Goal: Transaction & Acquisition: Purchase product/service

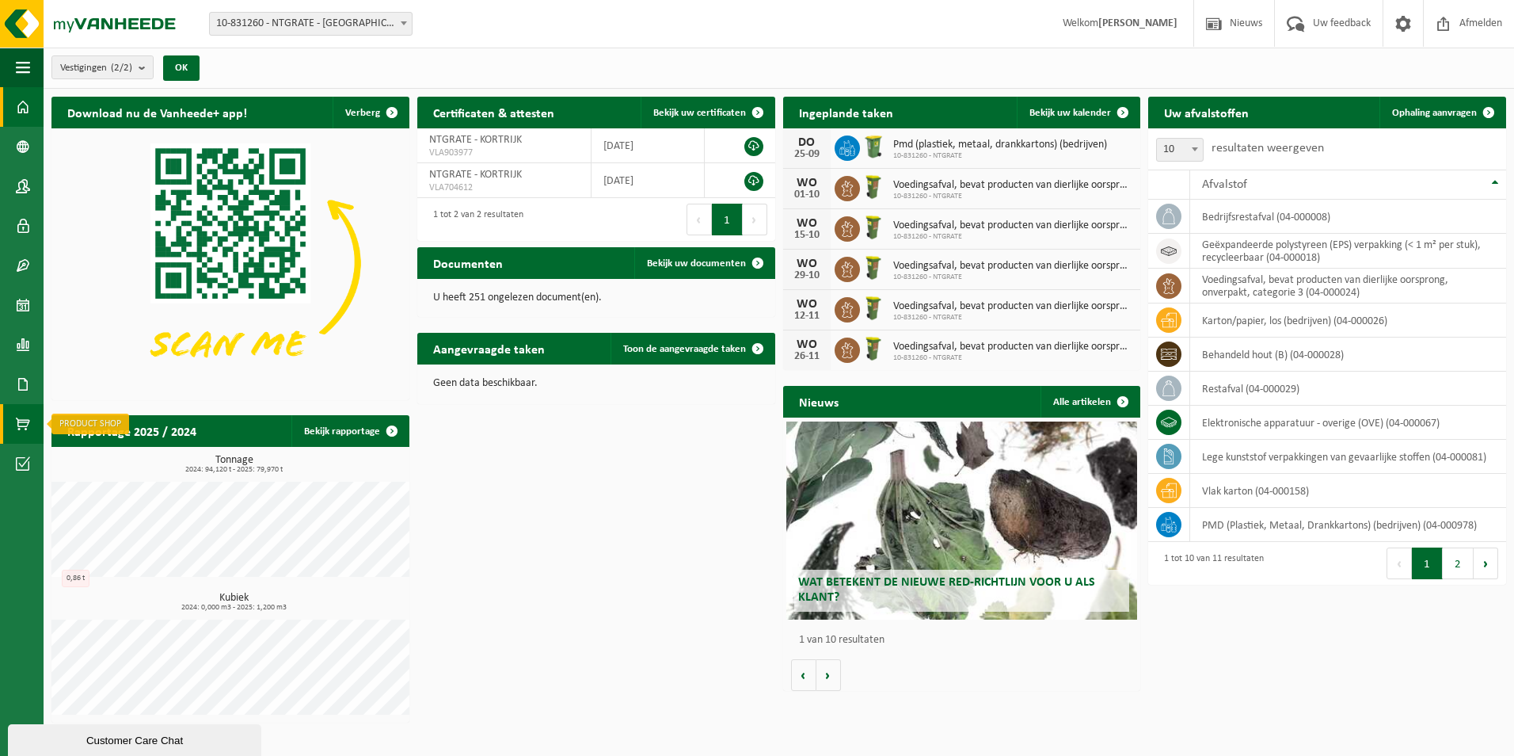
click at [26, 428] on span at bounding box center [23, 424] width 14 height 40
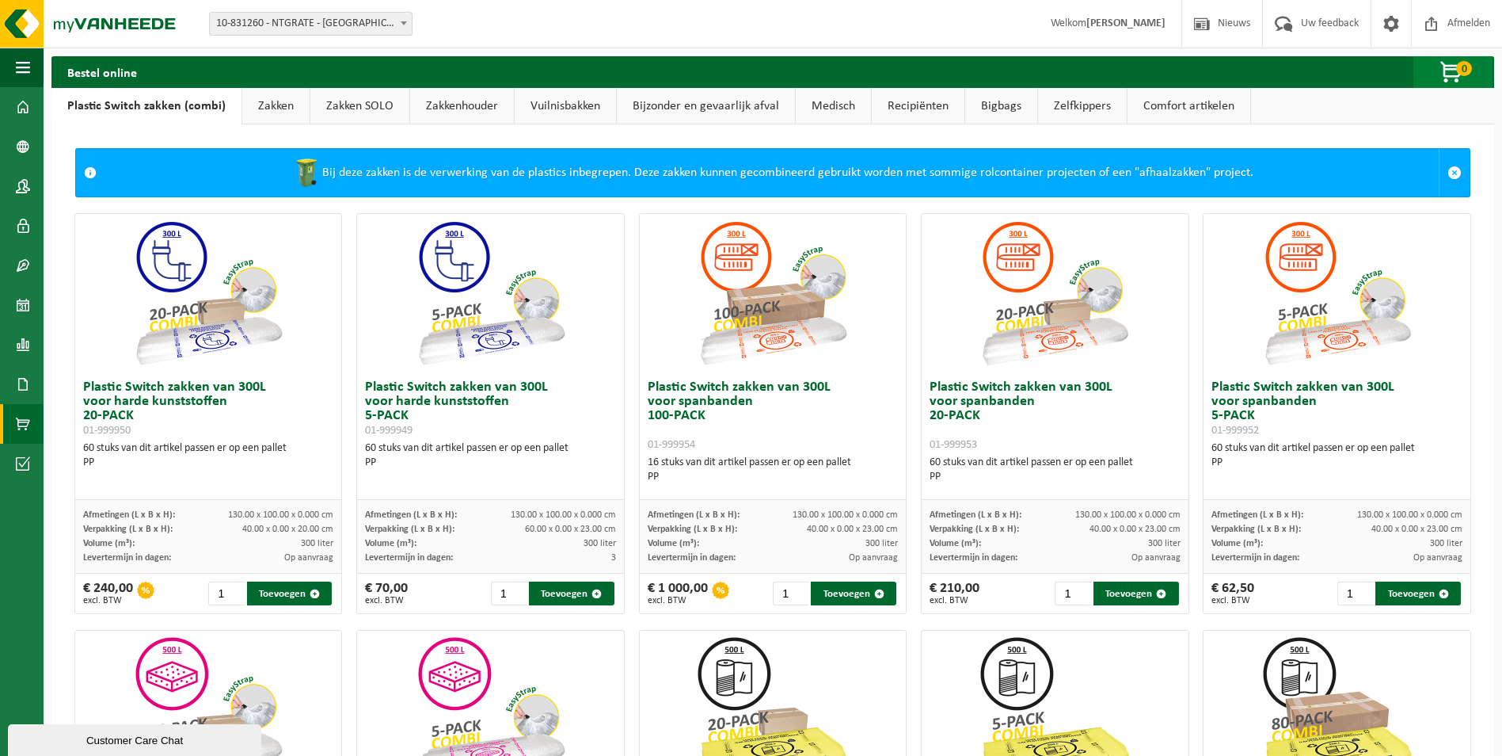
click at [1455, 69] on span "button" at bounding box center [1452, 73] width 79 height 32
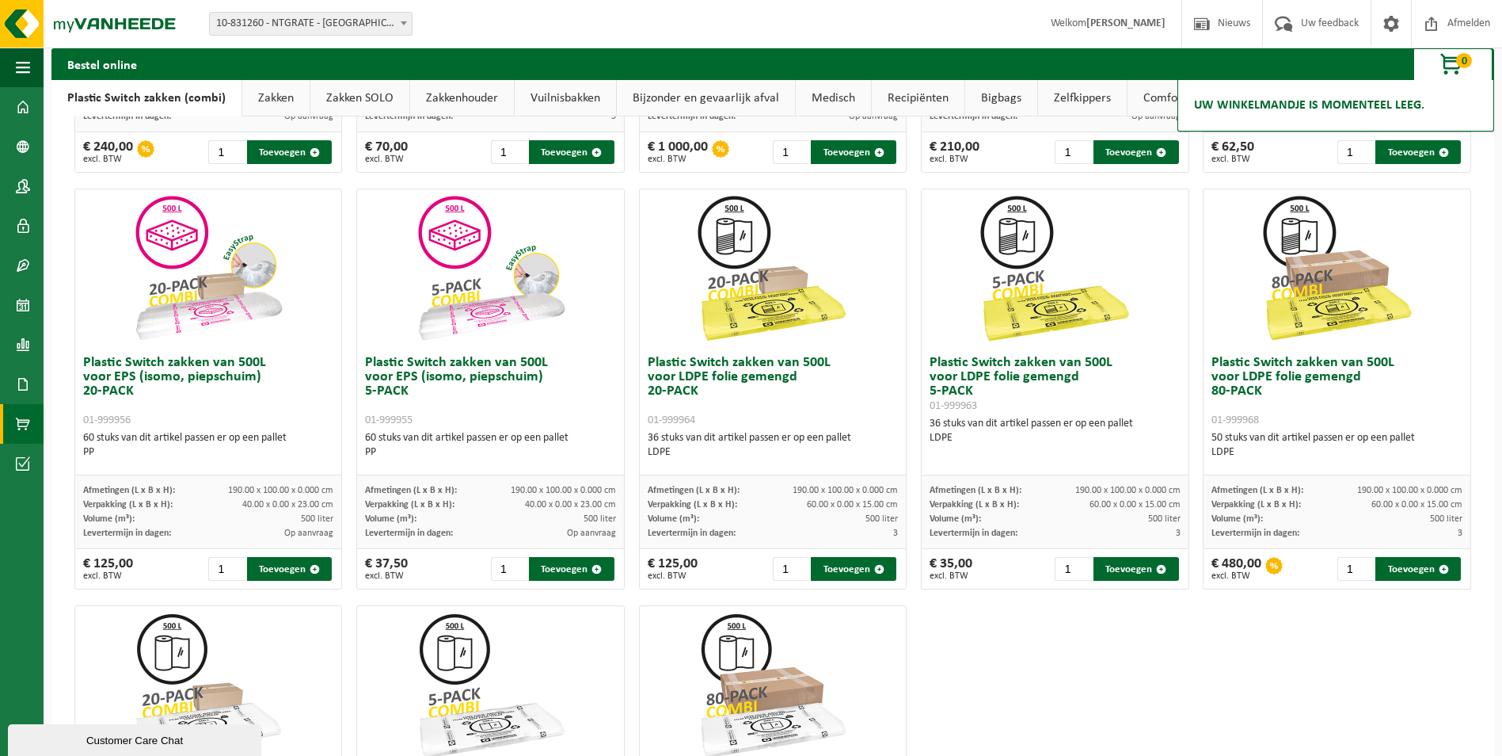
scroll to position [414, 0]
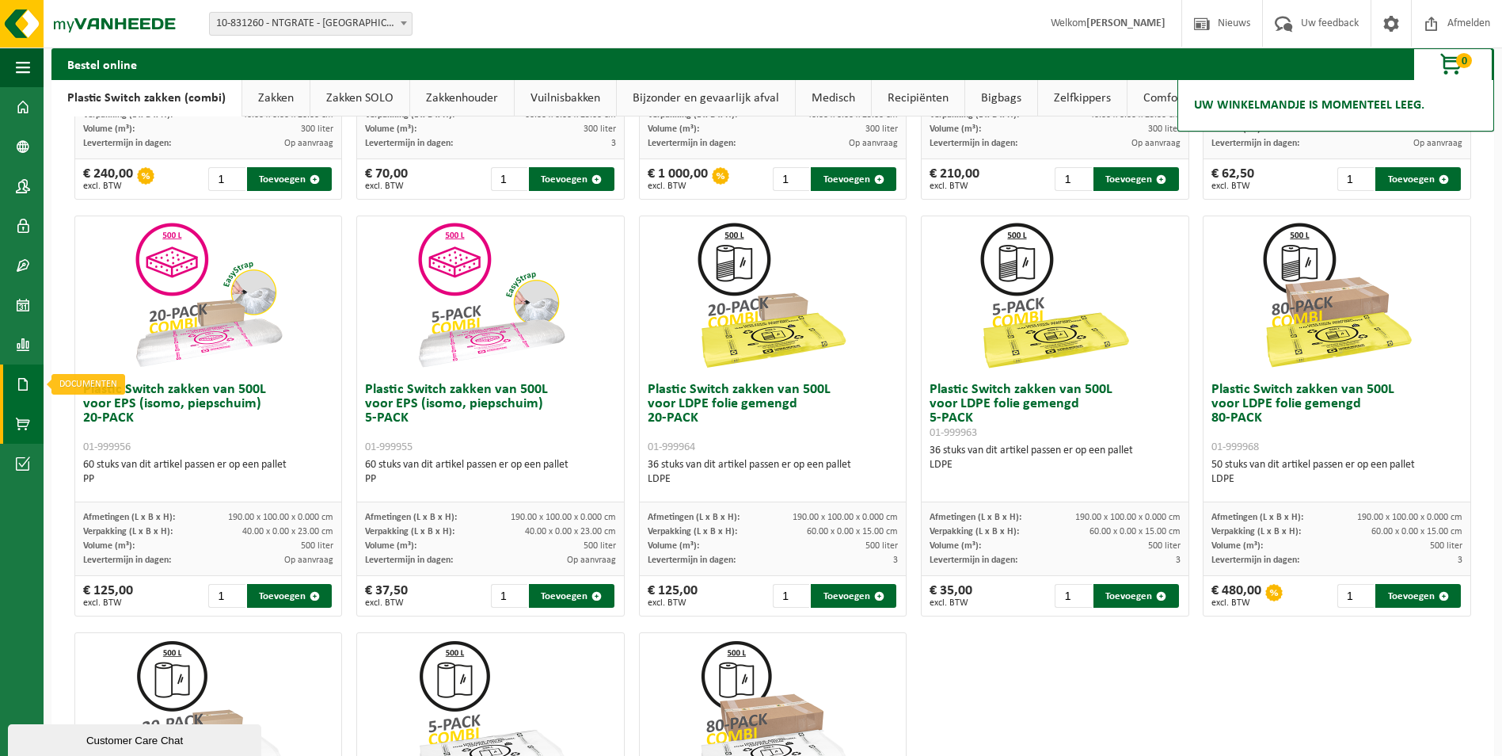
click at [19, 387] on span at bounding box center [23, 384] width 14 height 40
click at [105, 413] on span "Documenten" at bounding box center [121, 418] width 59 height 30
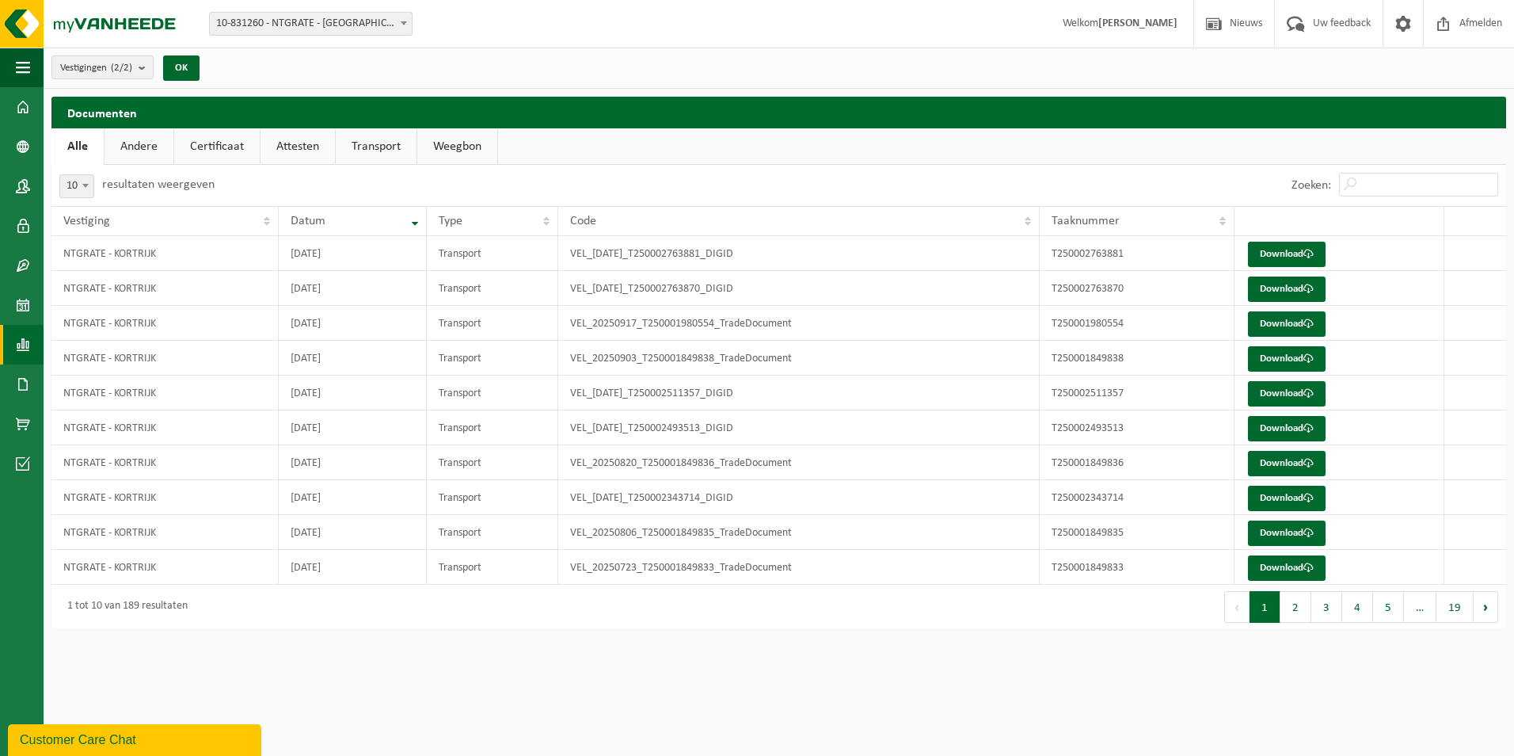
click at [22, 356] on span at bounding box center [23, 345] width 14 height 40
click at [120, 379] on span "In lijstvorm" at bounding box center [119, 379] width 55 height 30
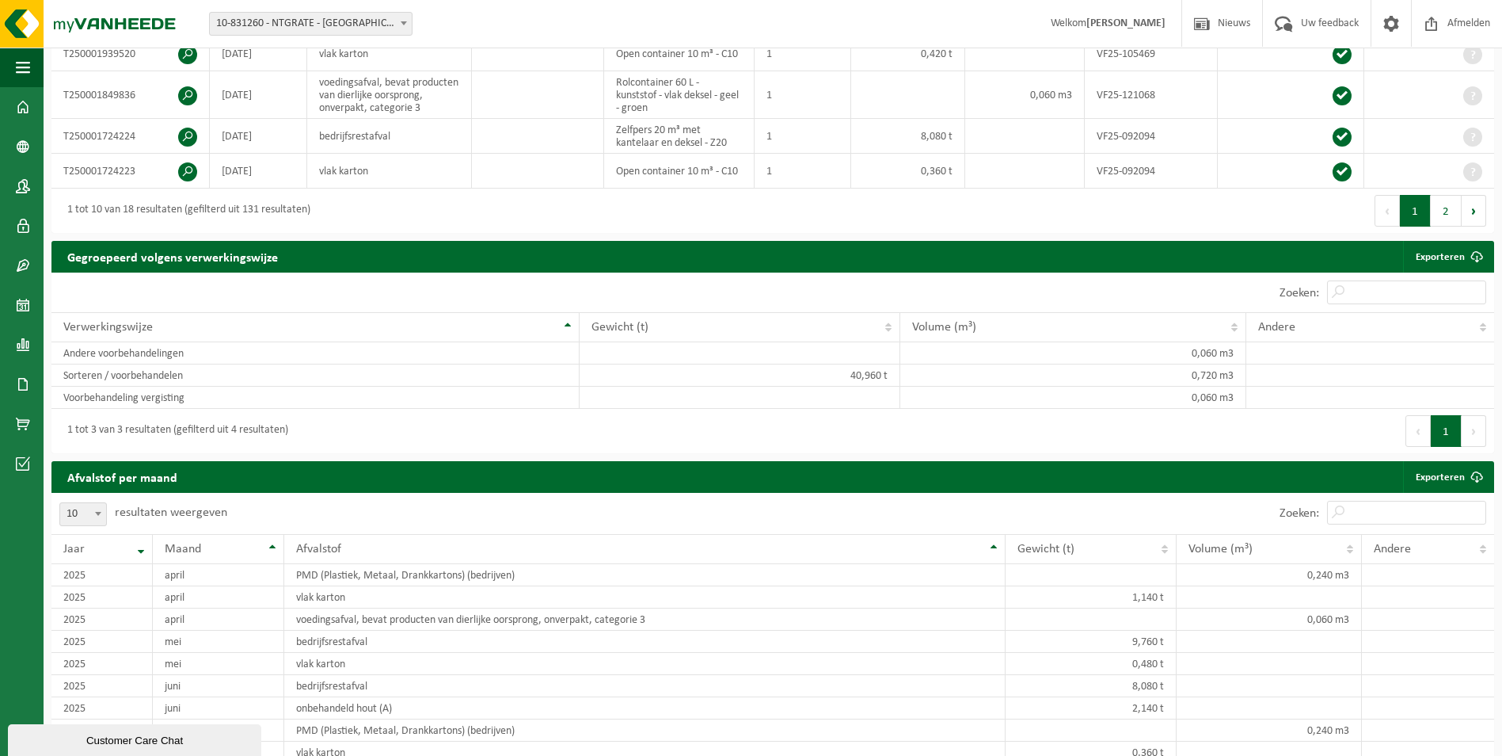
scroll to position [556, 0]
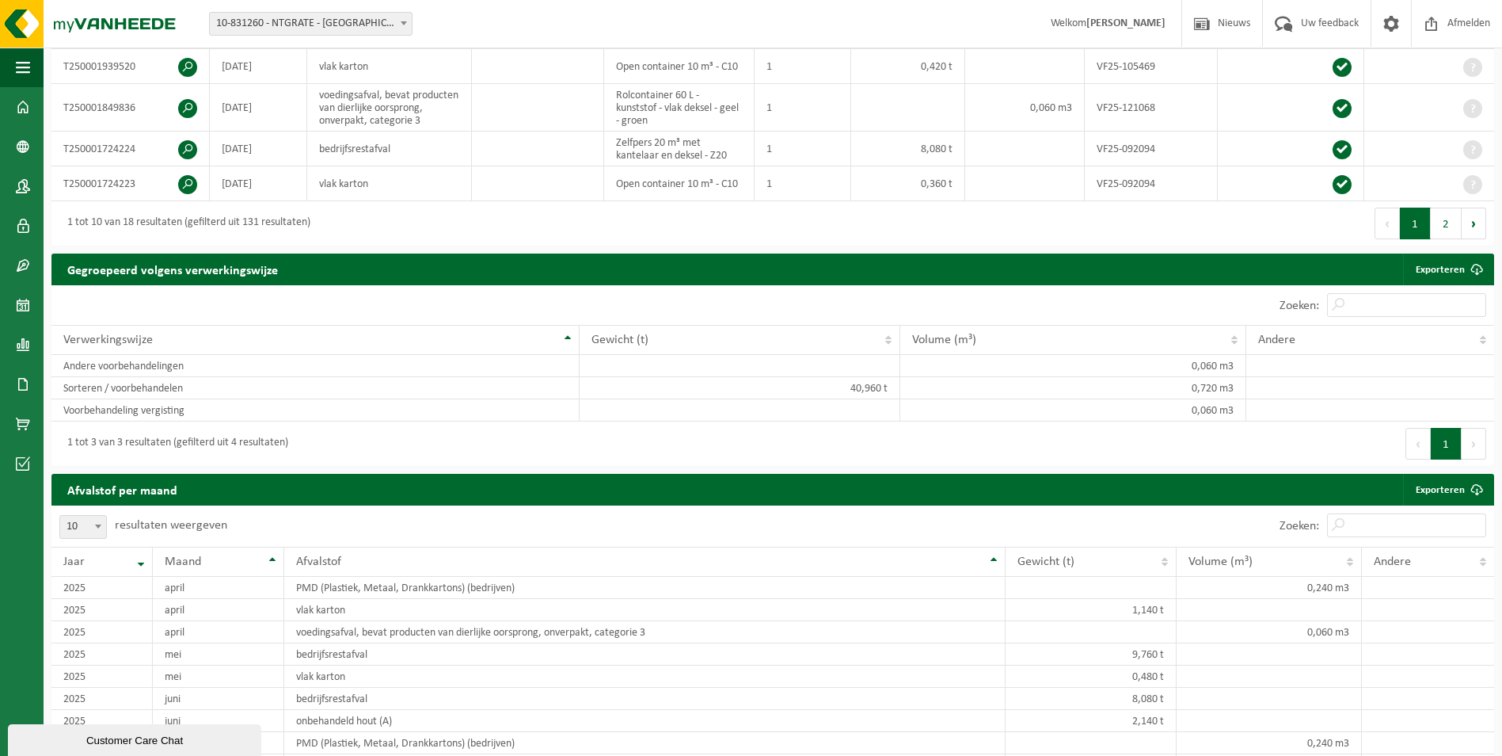
click at [76, 536] on span "10" at bounding box center [83, 527] width 46 height 22
select select "100"
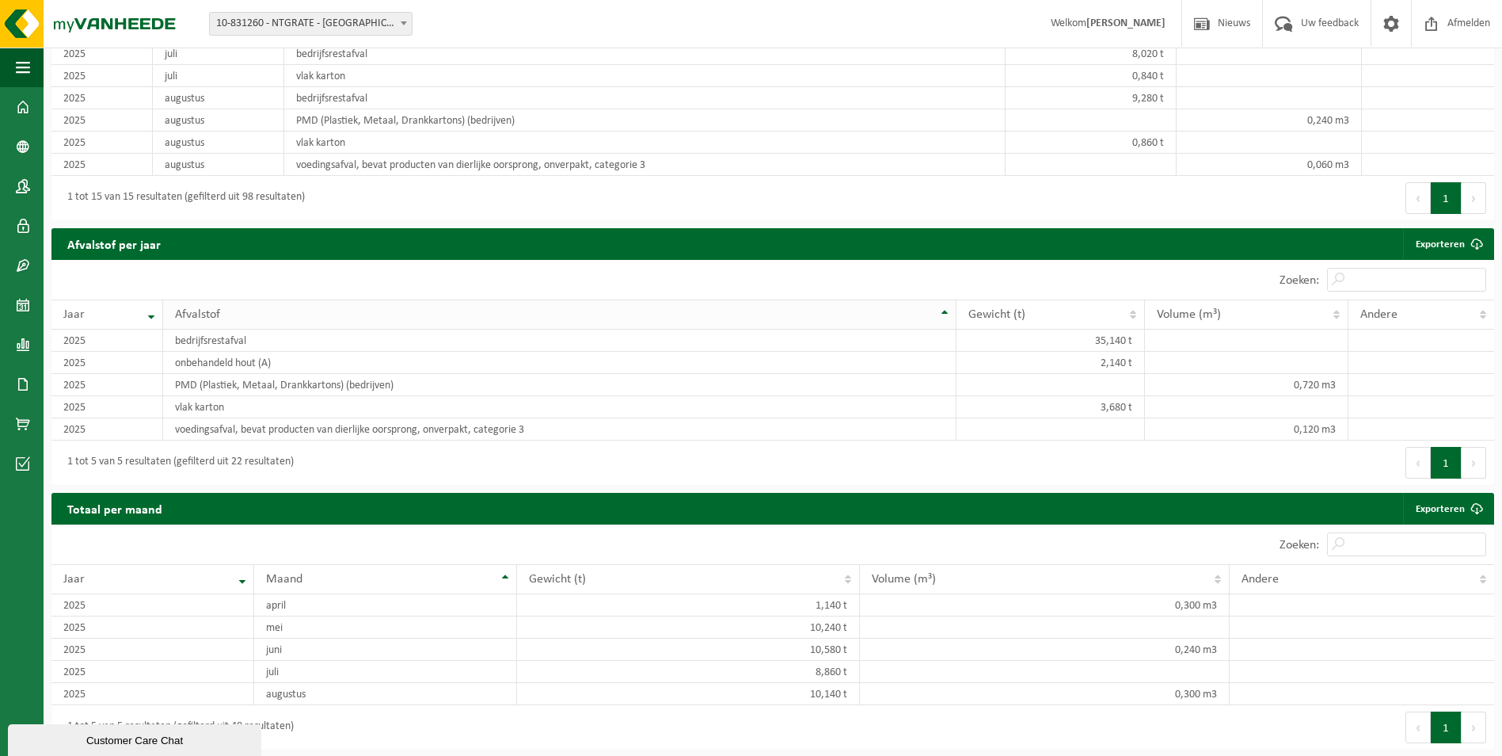
scroll to position [1301, 0]
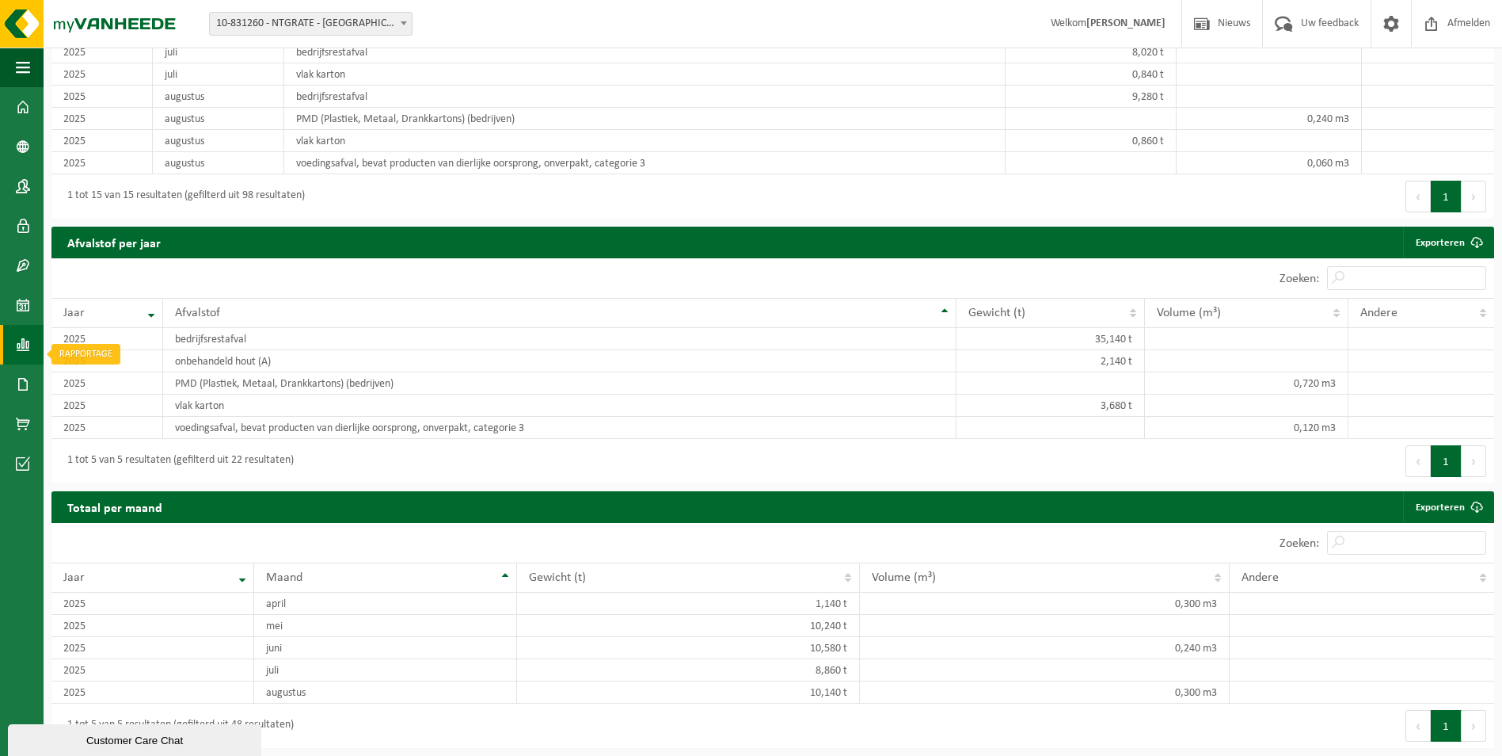
click at [22, 351] on span at bounding box center [23, 345] width 14 height 40
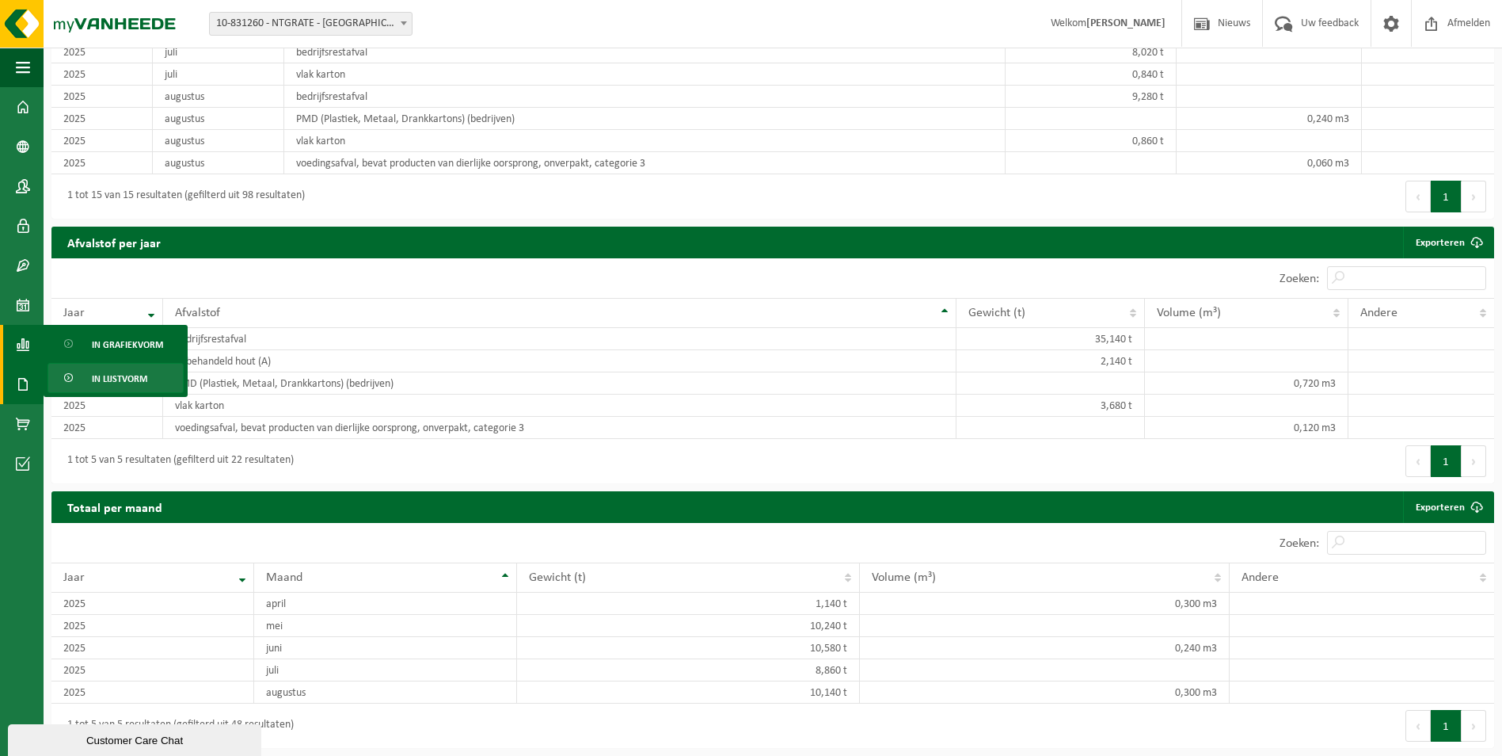
click at [17, 384] on span at bounding box center [23, 384] width 14 height 40
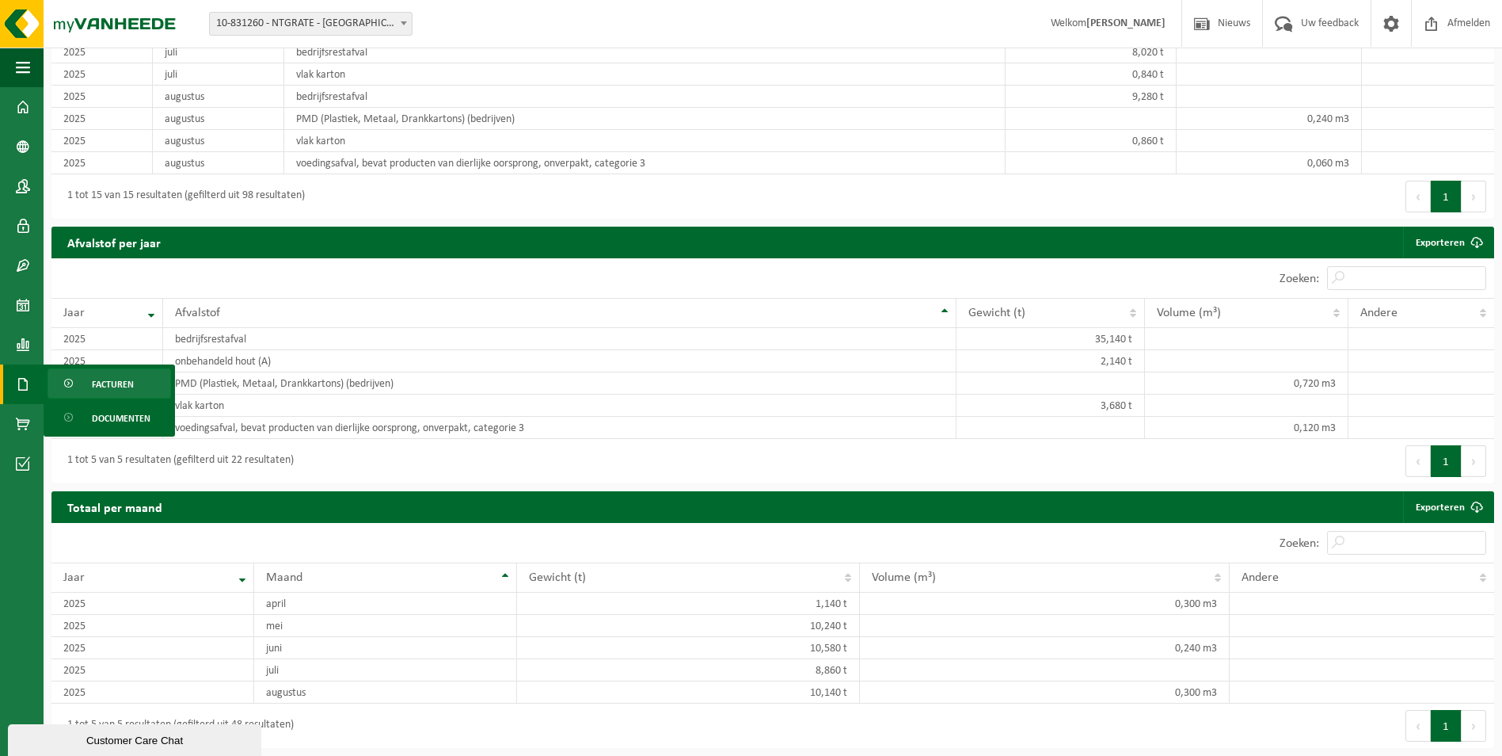
click at [143, 387] on link "Facturen" at bounding box center [110, 383] width 124 height 30
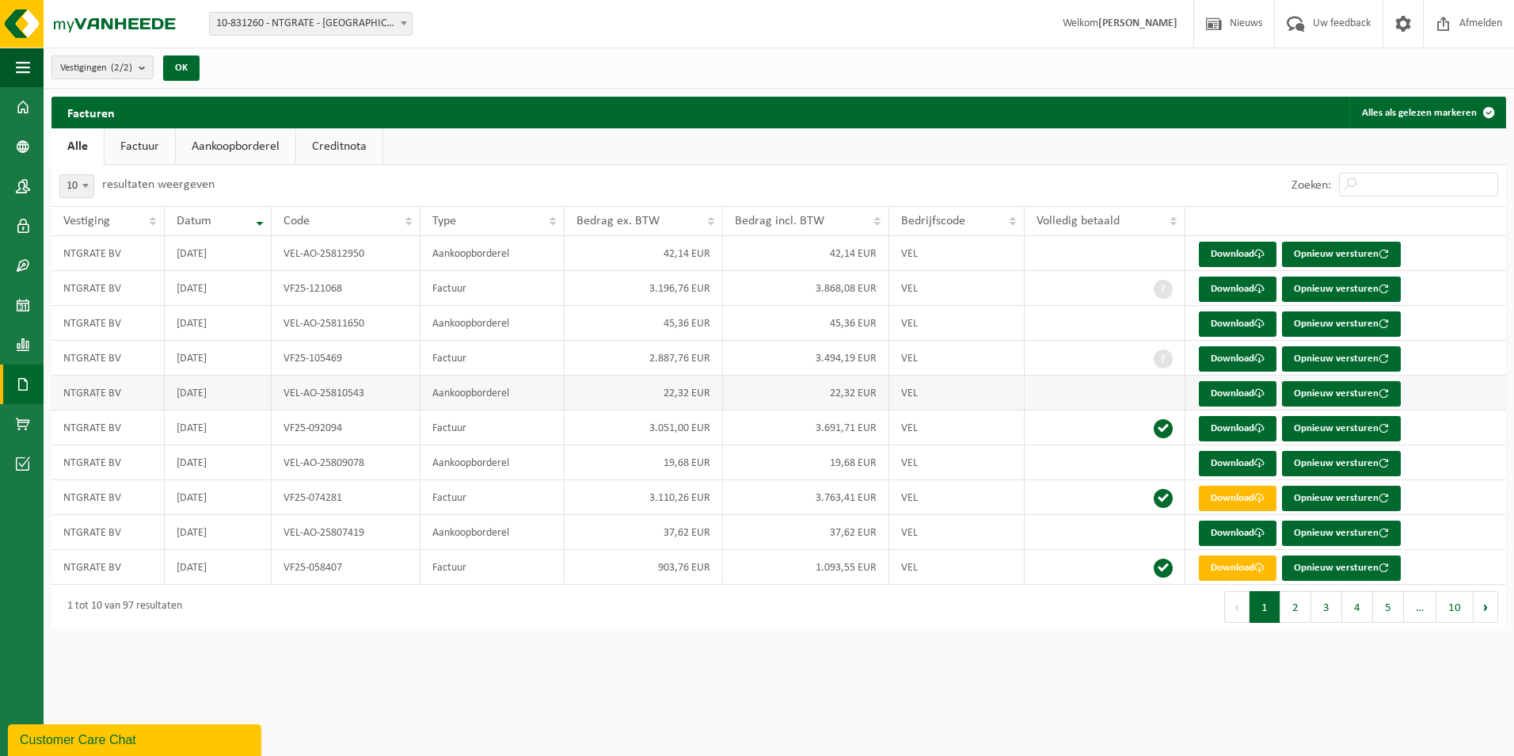
click at [493, 393] on td "Aankoopborderel" at bounding box center [493, 392] width 144 height 35
click at [1221, 392] on link "Download" at bounding box center [1238, 393] width 78 height 25
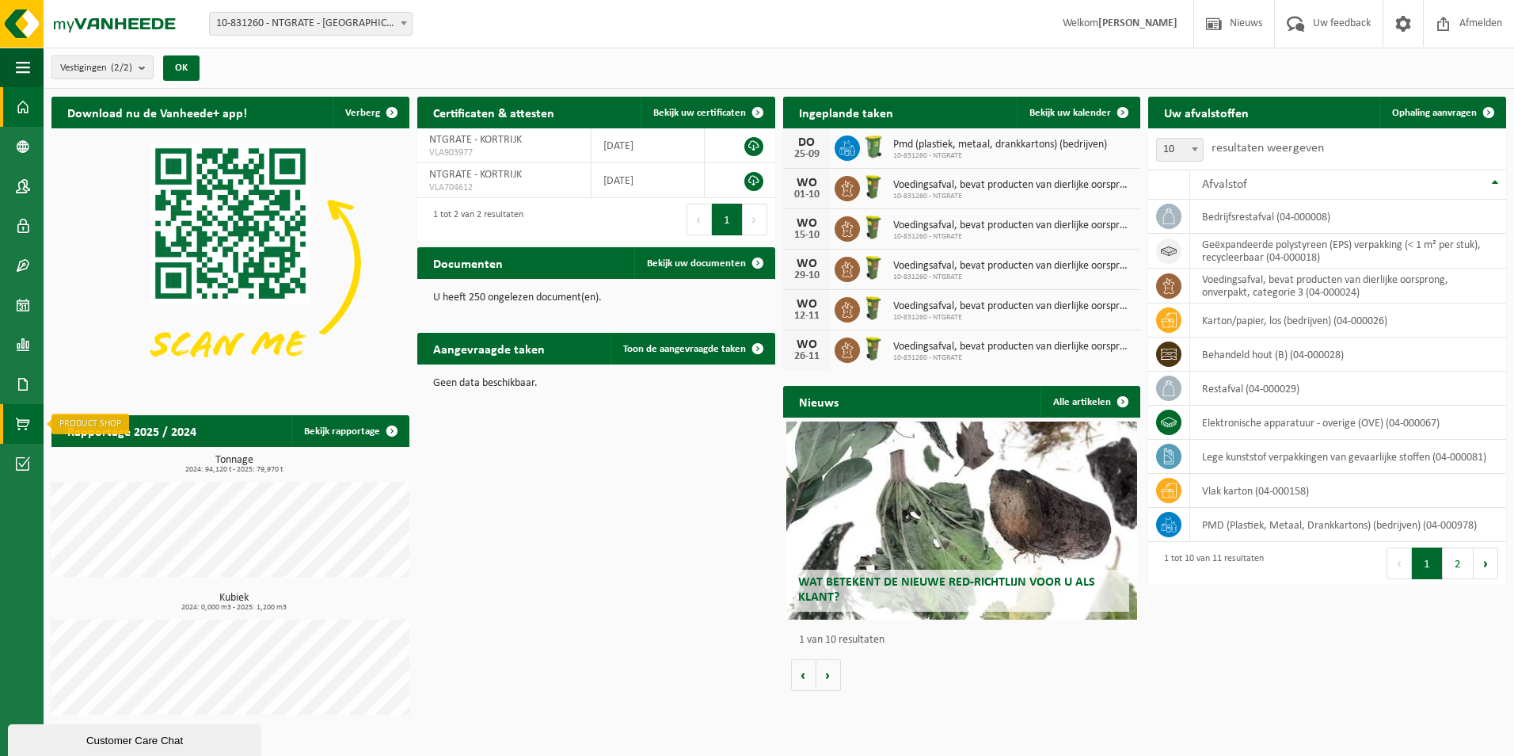
click at [21, 432] on span at bounding box center [23, 424] width 14 height 40
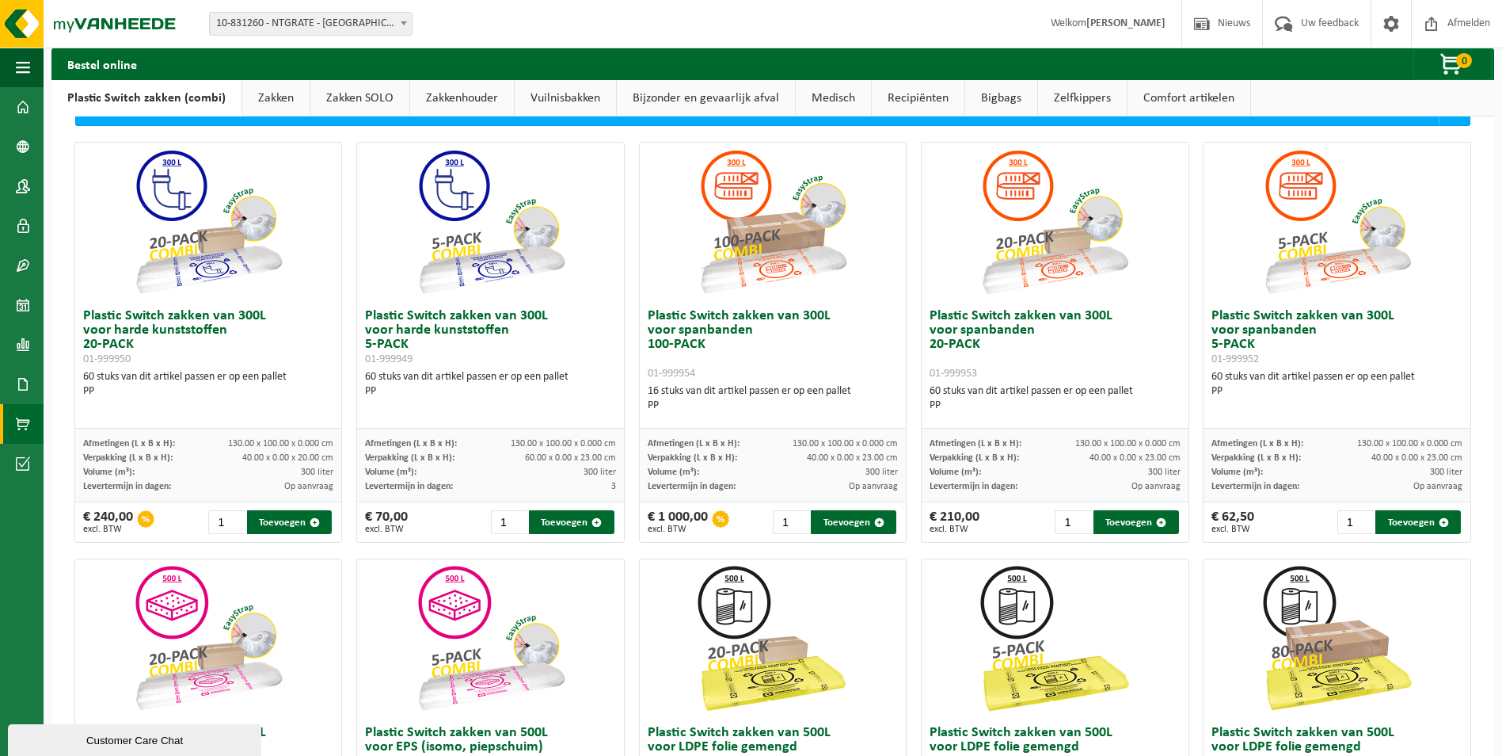
scroll to position [238, 0]
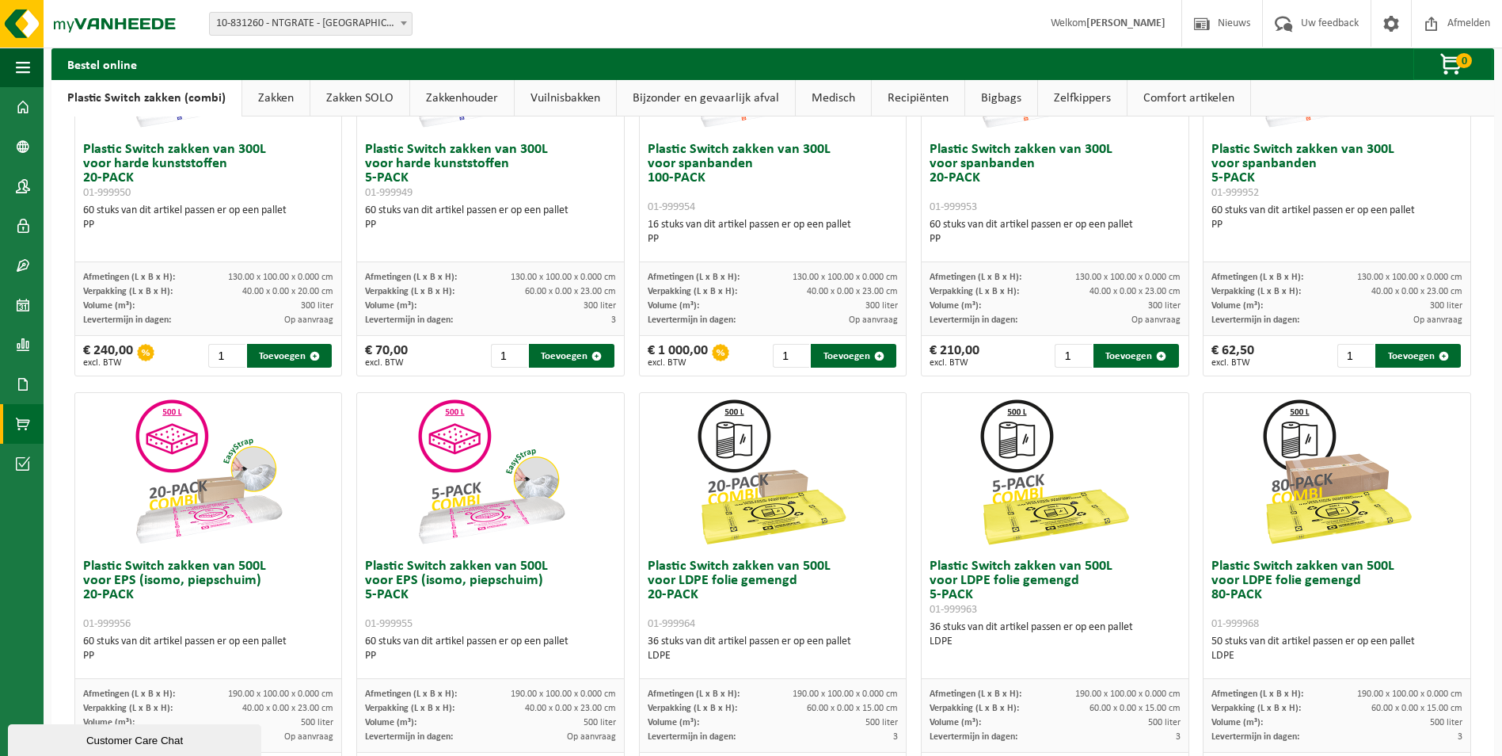
click at [1331, 591] on h3 "Plastic Switch zakken van 500L voor LDPE folie gemengd 80-PACK 01-999968" at bounding box center [1337, 594] width 251 height 71
click at [1302, 463] on img at bounding box center [1338, 472] width 158 height 158
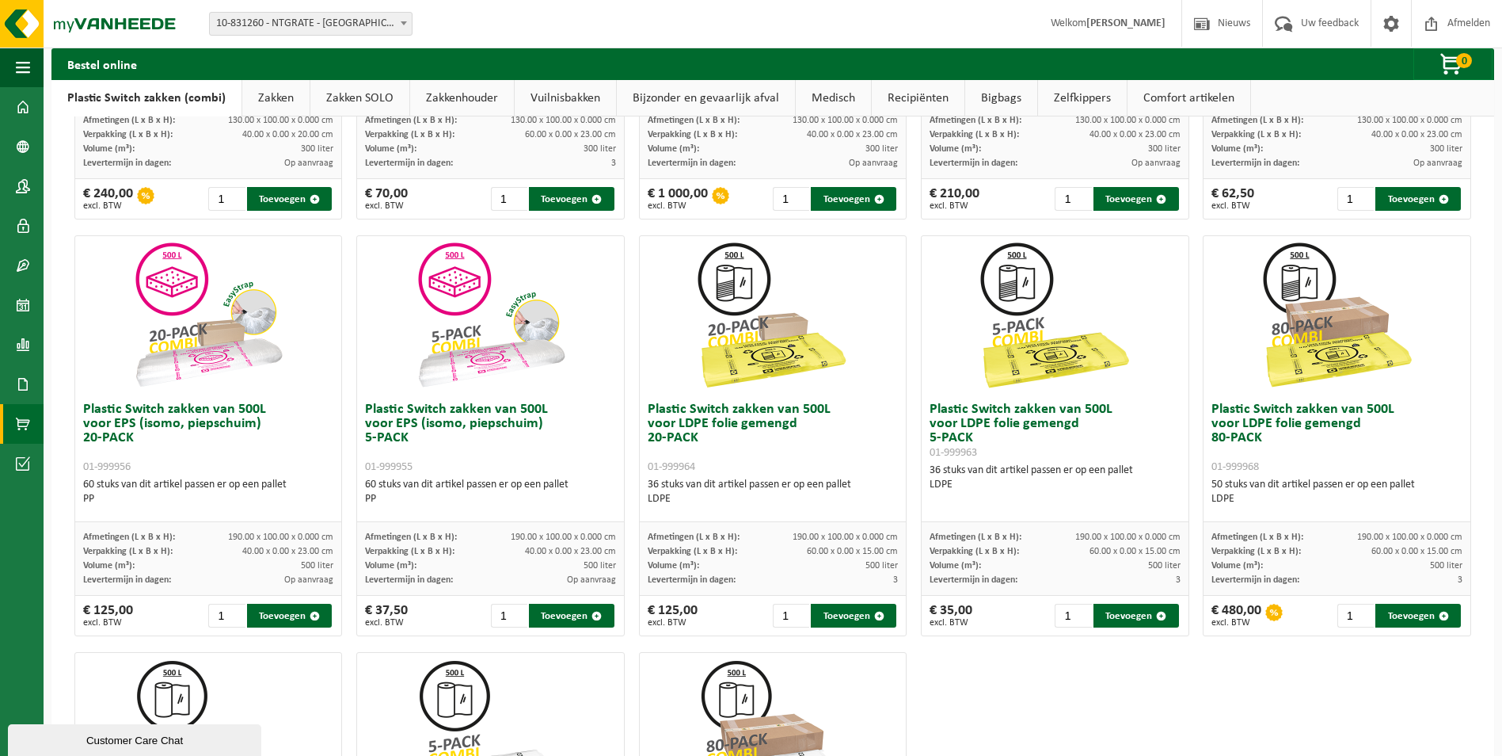
scroll to position [396, 0]
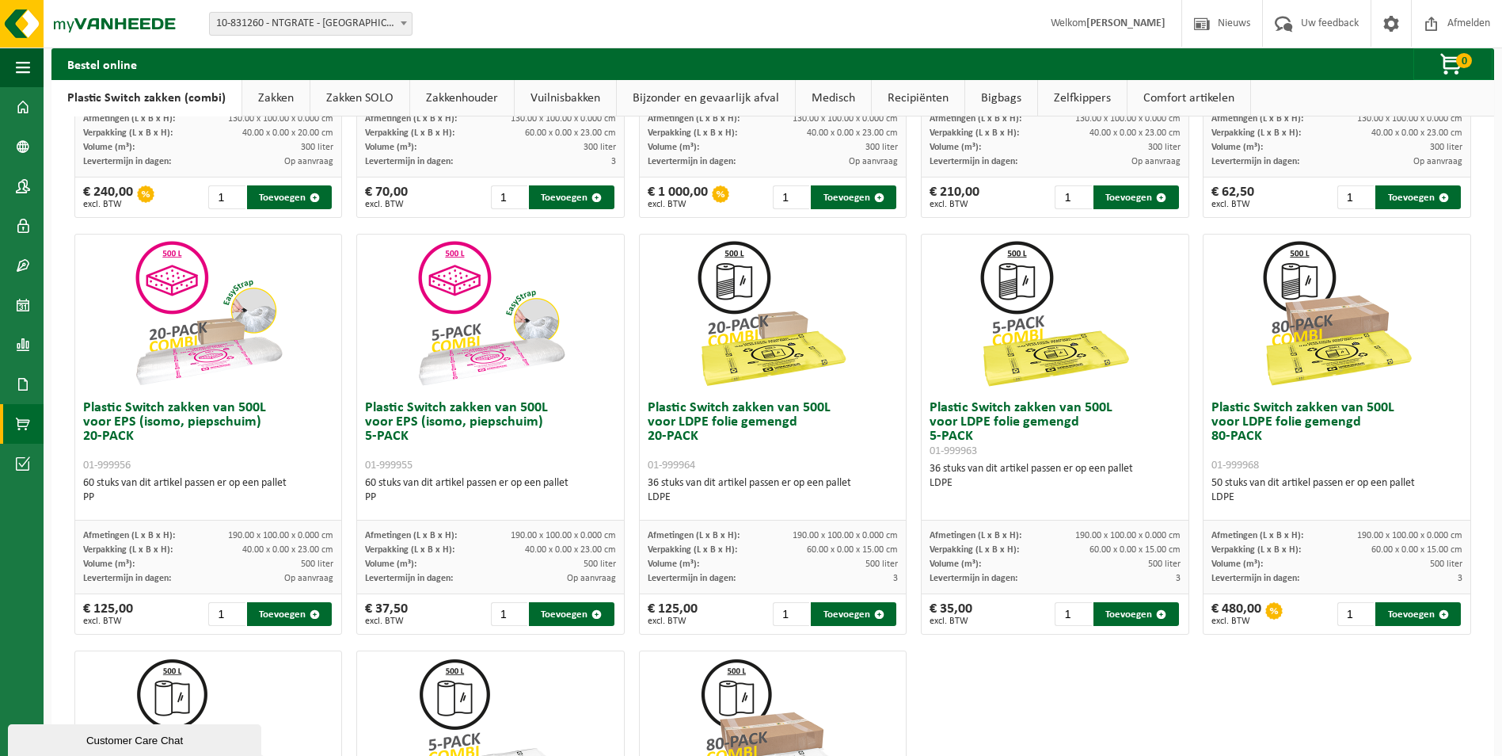
click at [1285, 292] on img at bounding box center [1338, 313] width 158 height 158
click at [1413, 615] on button "Toevoegen" at bounding box center [1419, 614] width 86 height 24
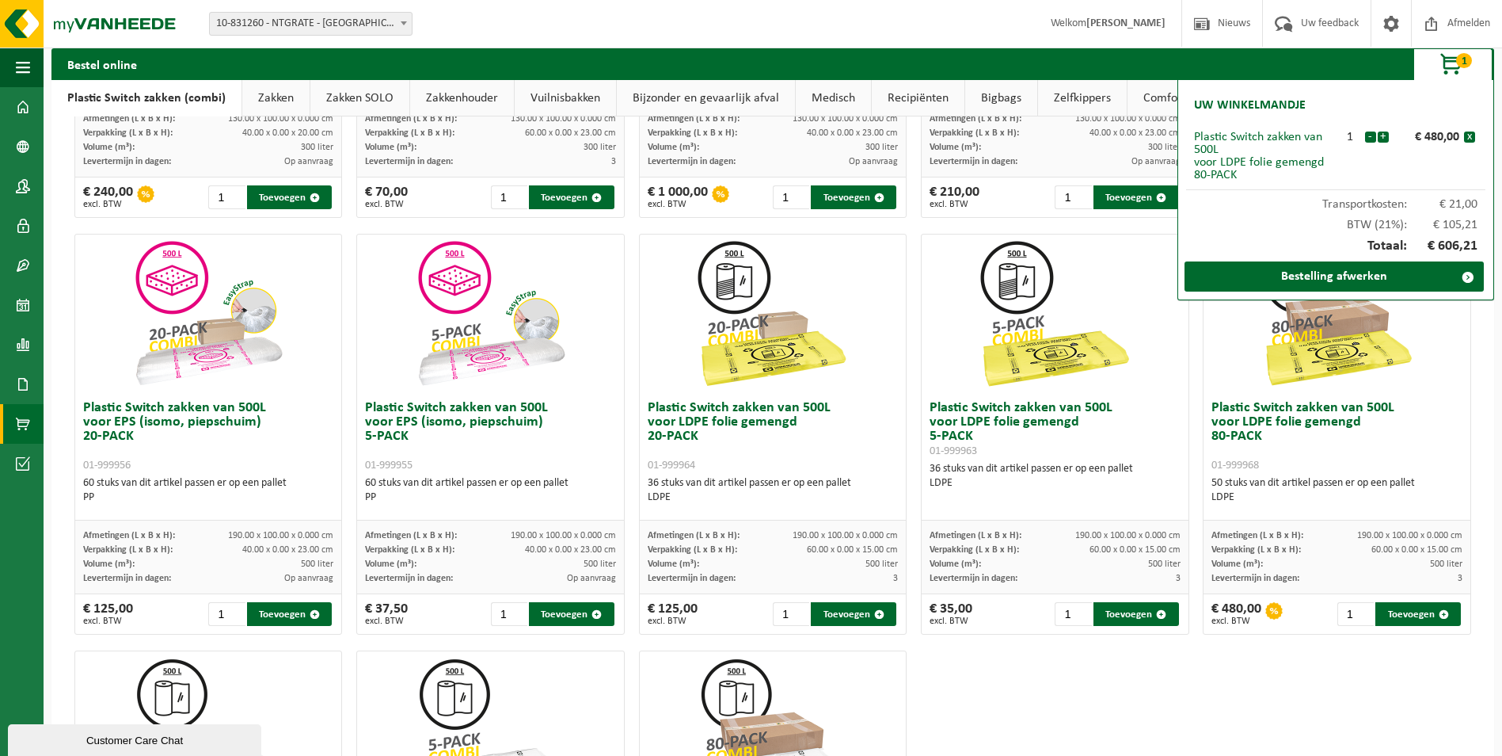
click at [1102, 261] on img at bounding box center [1055, 313] width 158 height 158
click at [17, 350] on span at bounding box center [23, 345] width 14 height 40
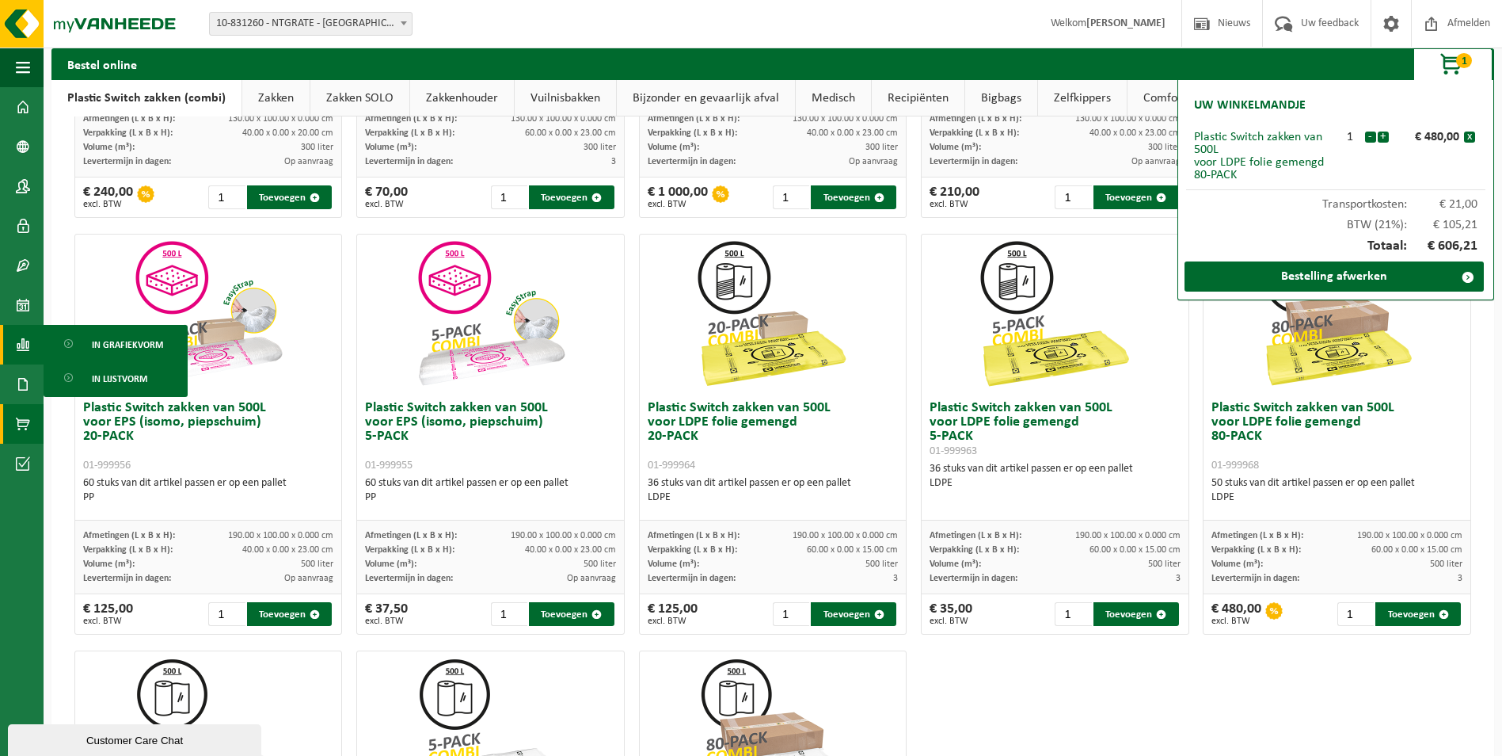
click at [279, 94] on link "Zakken" at bounding box center [275, 98] width 67 height 36
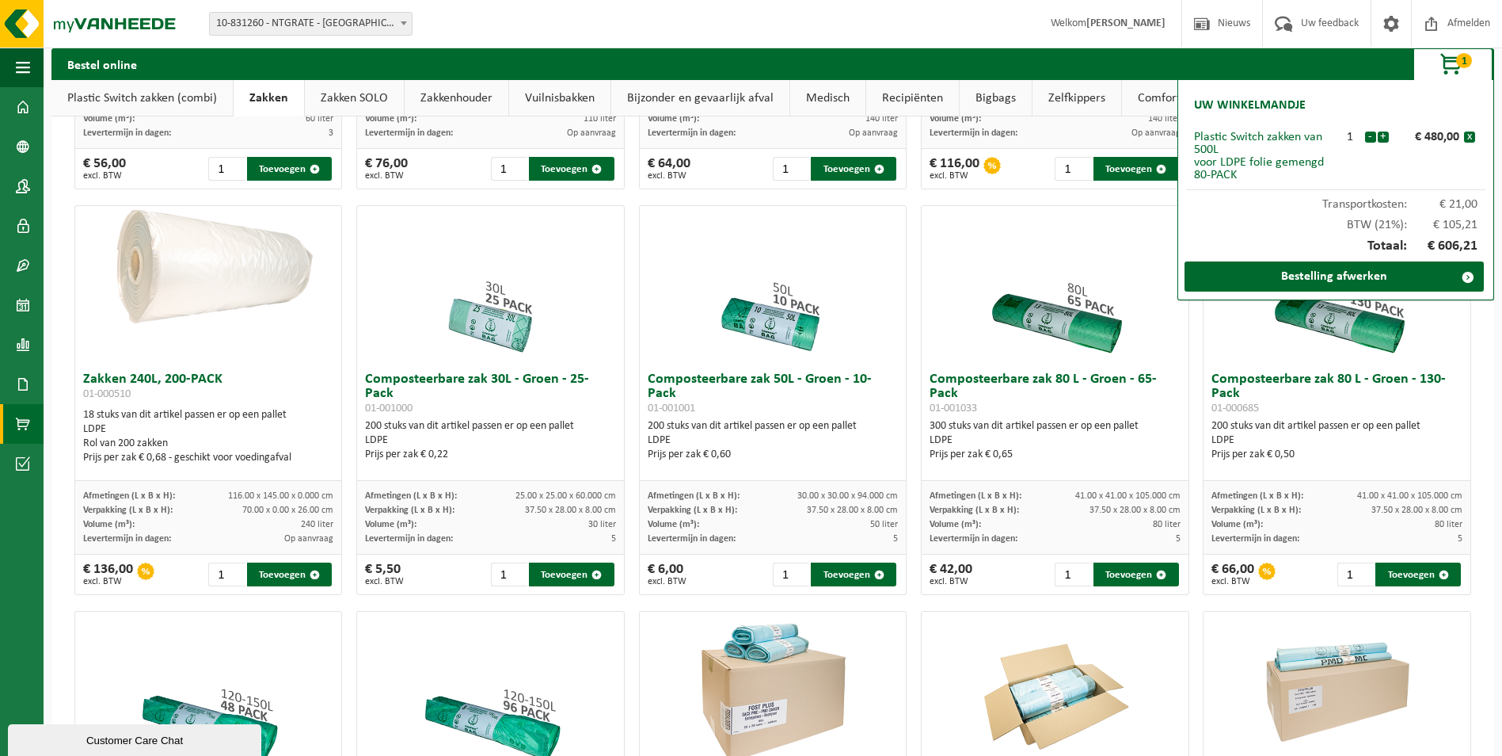
click at [198, 93] on link "Plastic Switch zakken (combi)" at bounding box center [141, 98] width 181 height 36
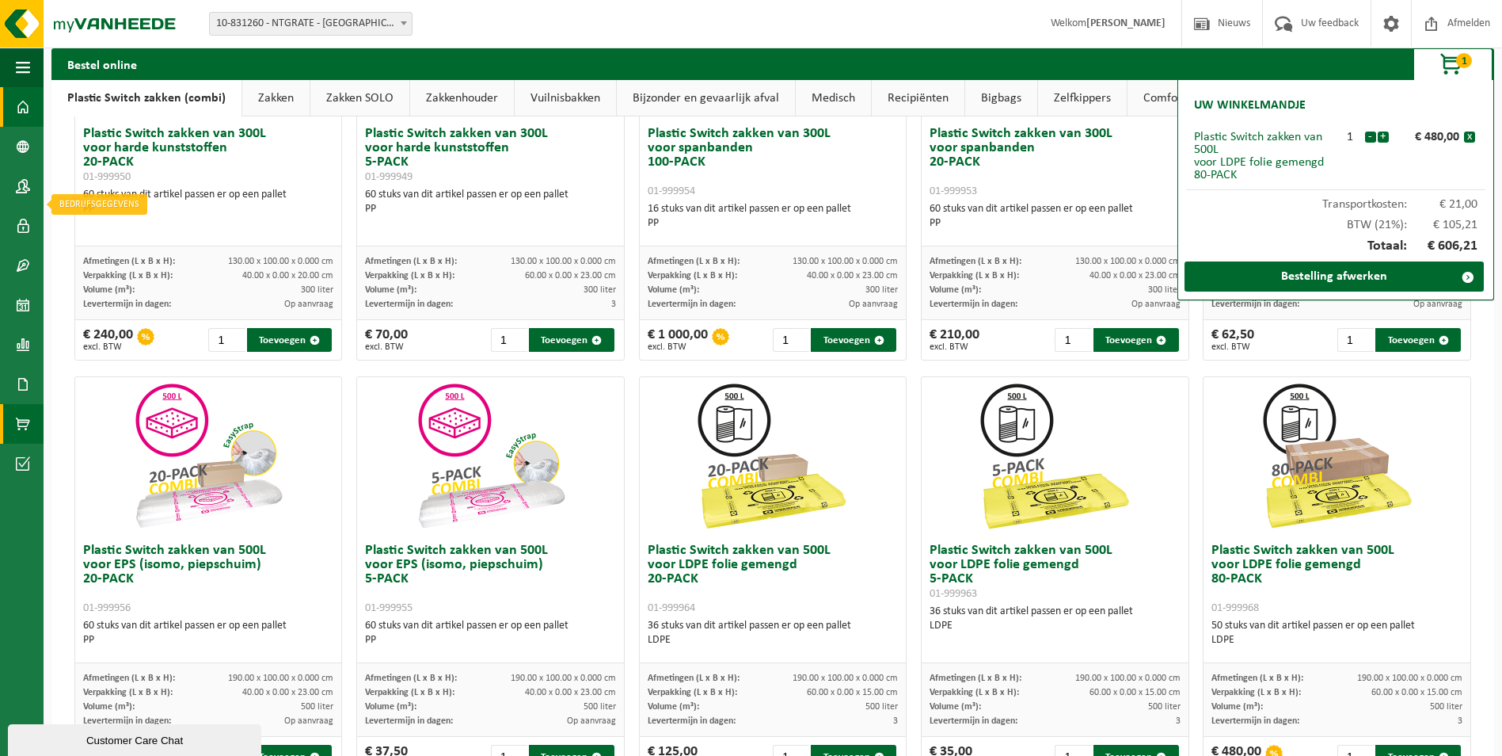
scroll to position [0, 0]
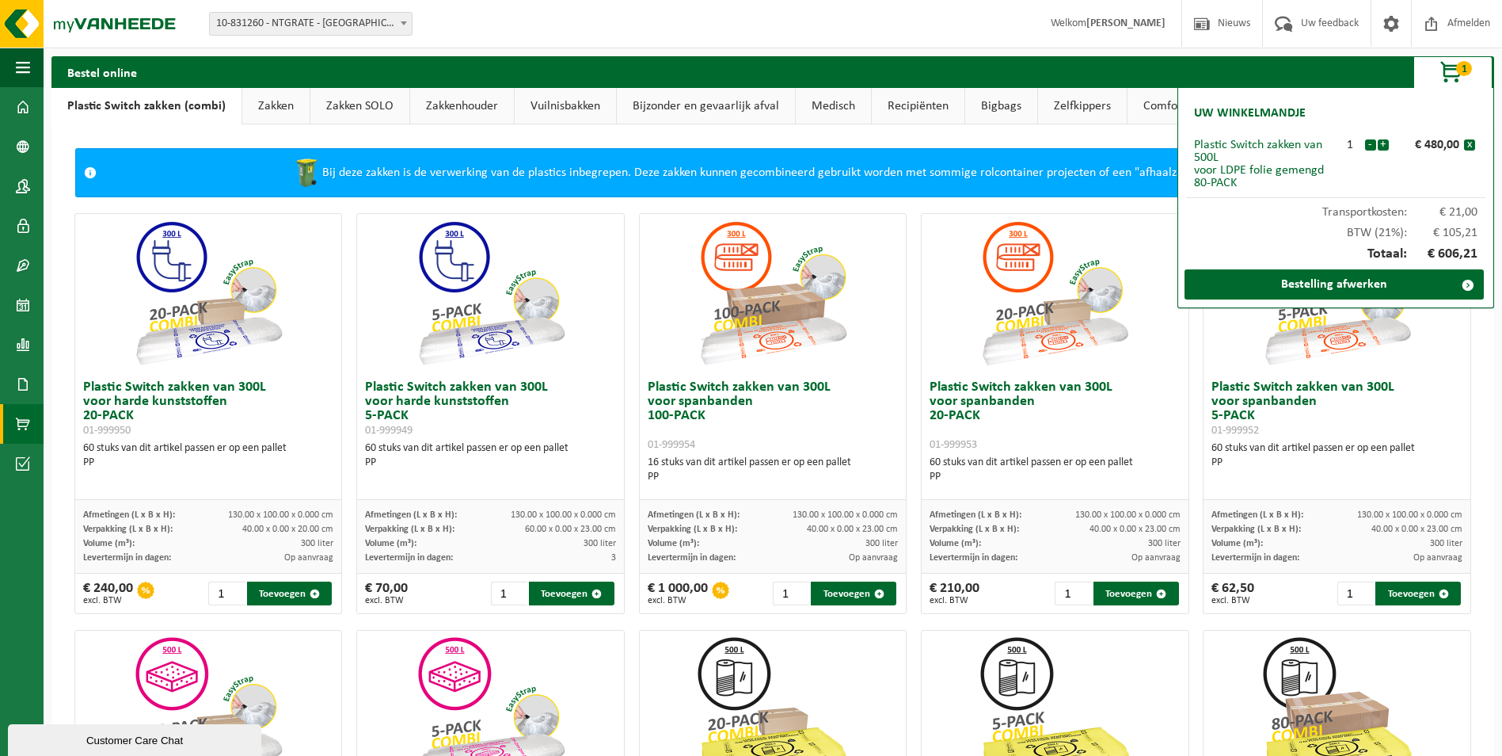
click at [271, 109] on link "Zakken" at bounding box center [275, 106] width 67 height 36
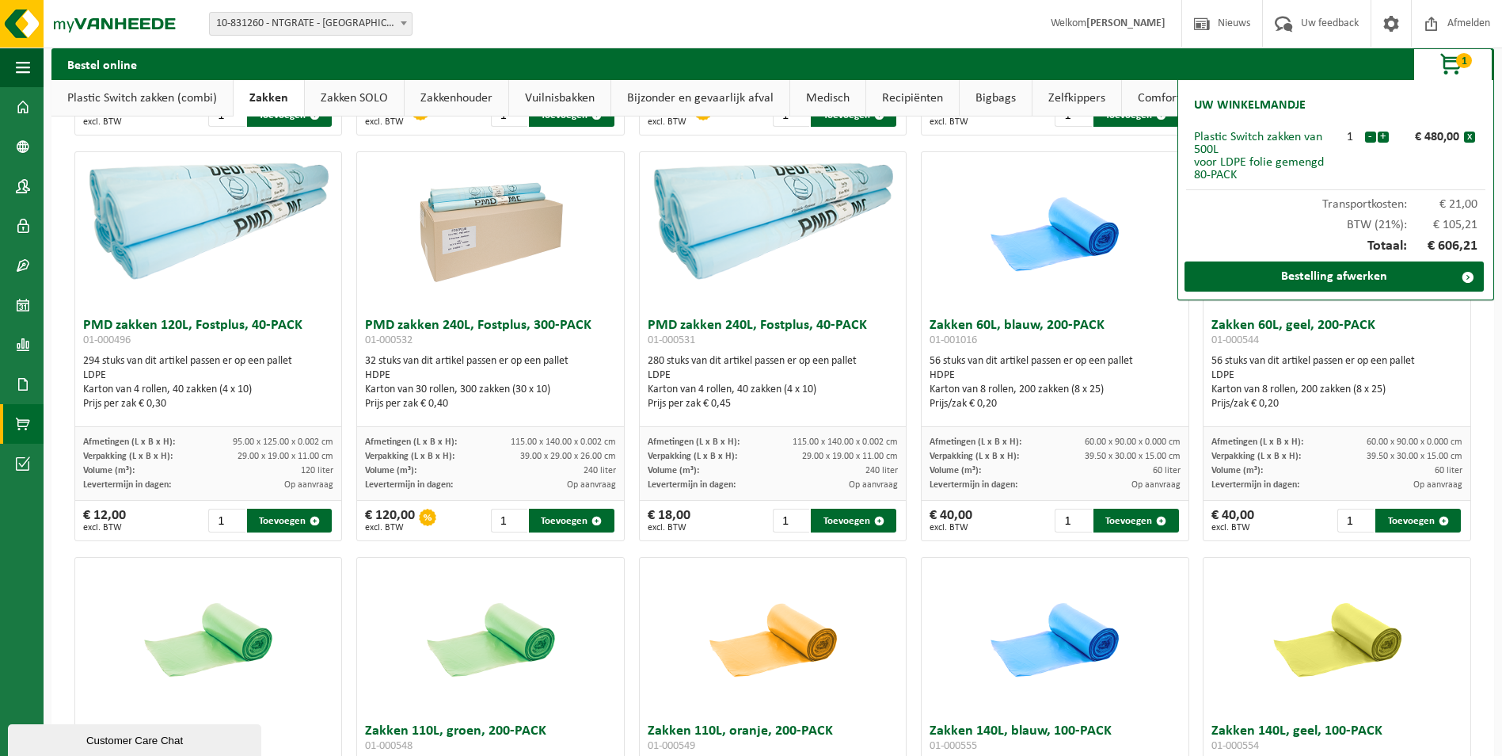
scroll to position [1105, 0]
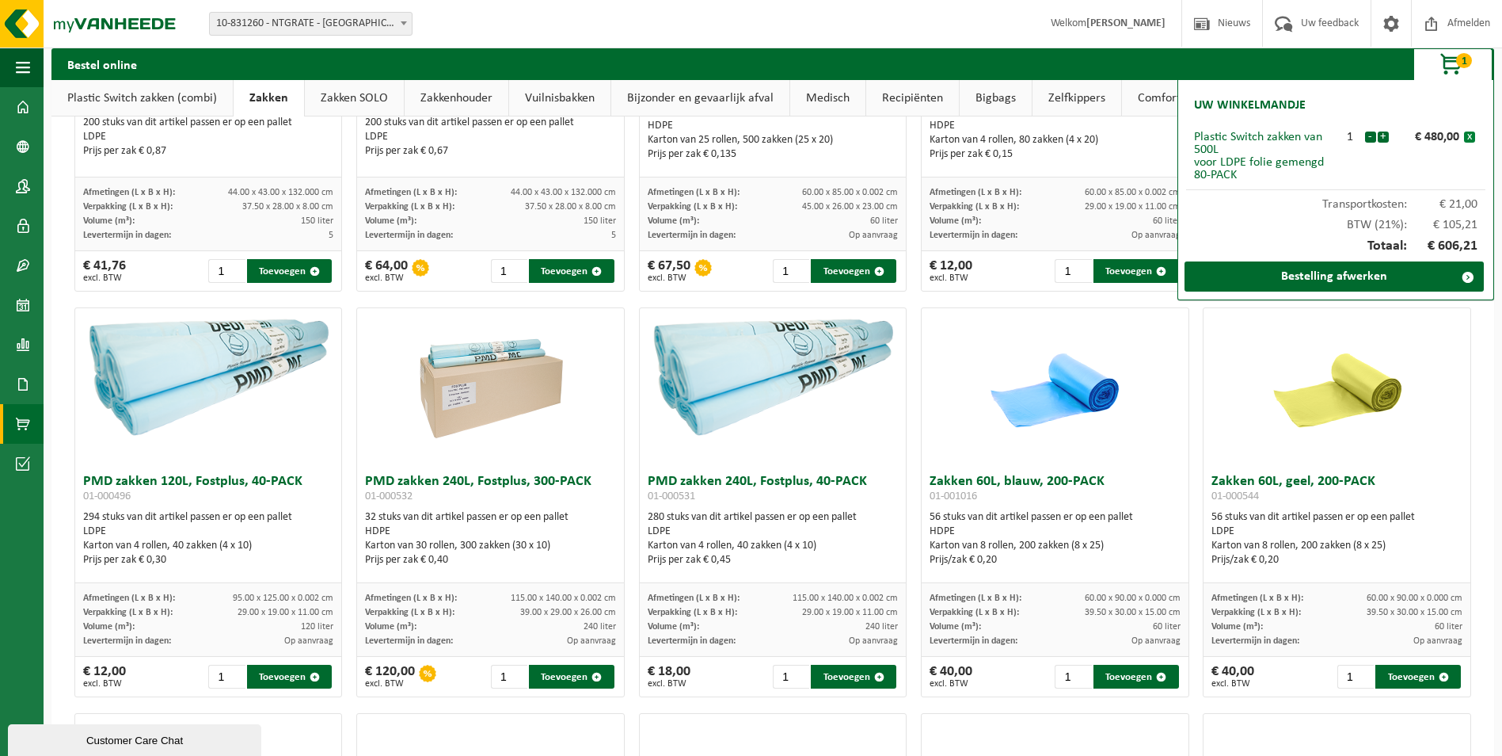
click at [1468, 135] on button "x" at bounding box center [1469, 136] width 11 height 11
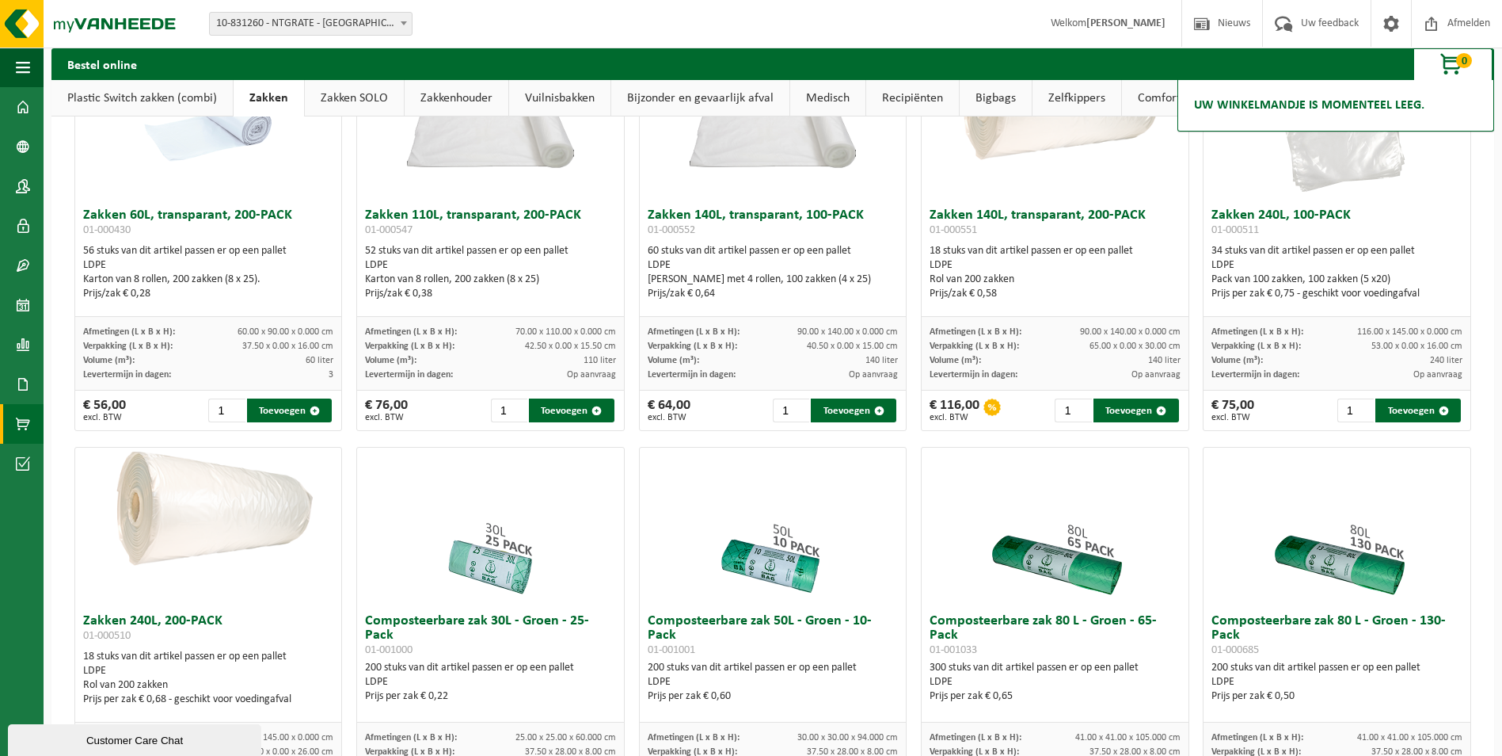
scroll to position [0, 0]
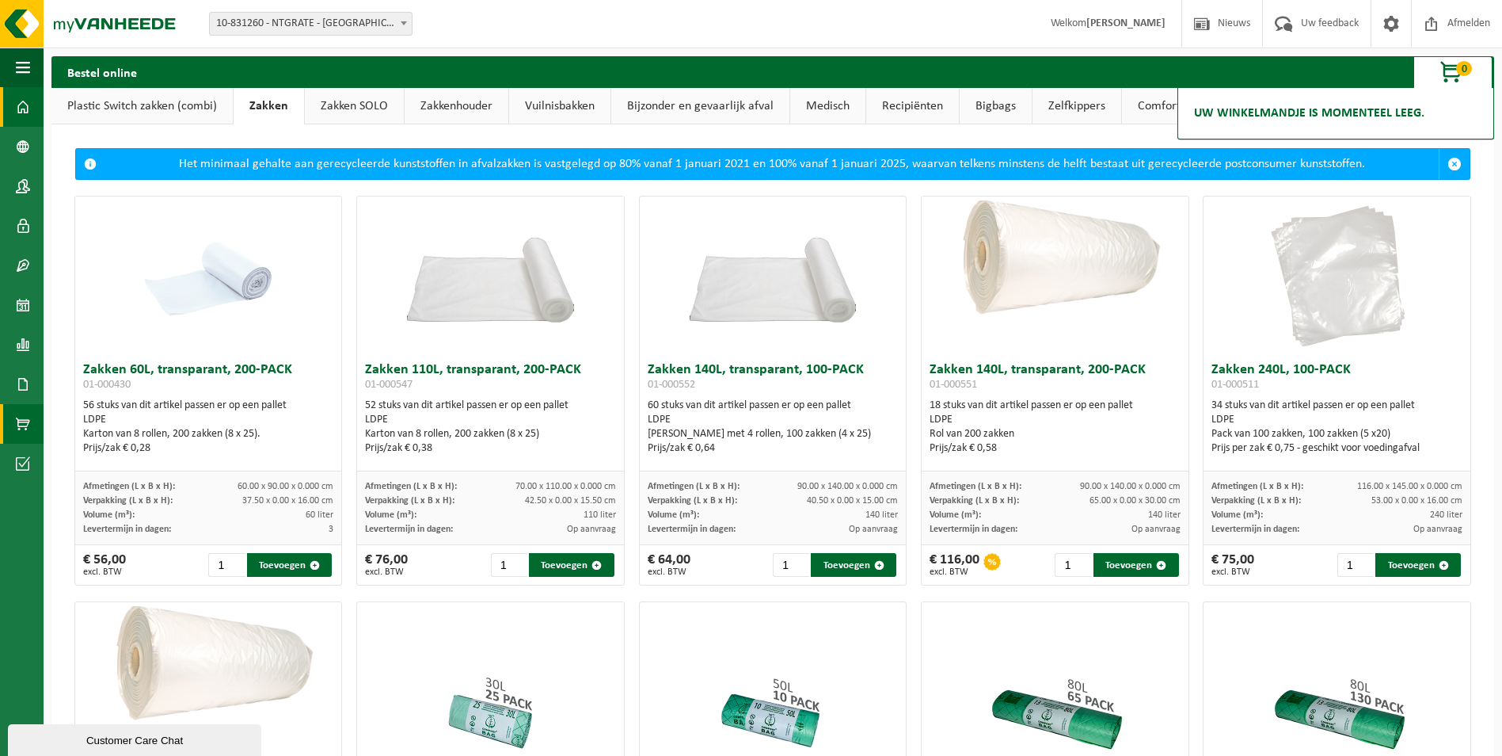
click at [17, 105] on span at bounding box center [23, 107] width 14 height 40
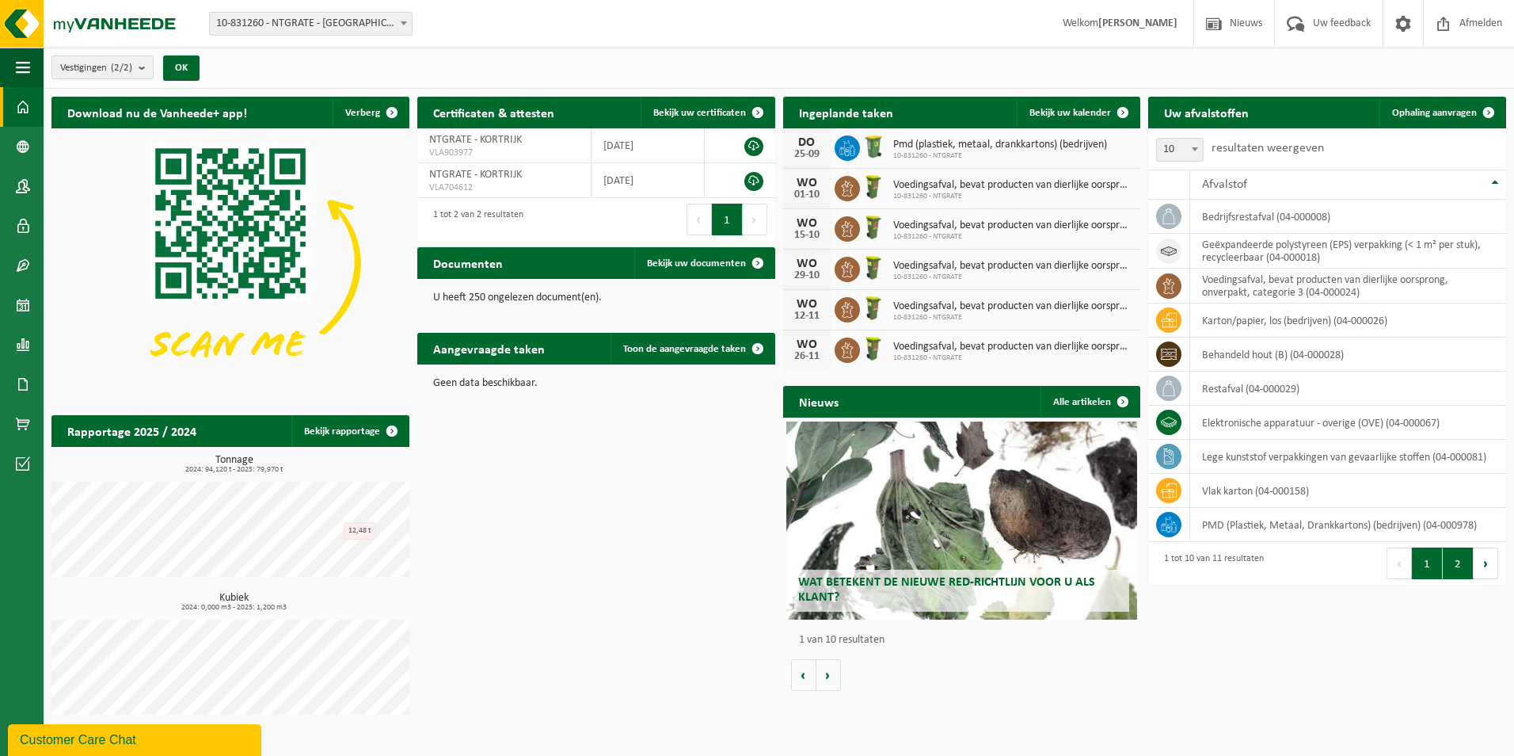
click at [1460, 573] on button "2" at bounding box center [1458, 563] width 31 height 32
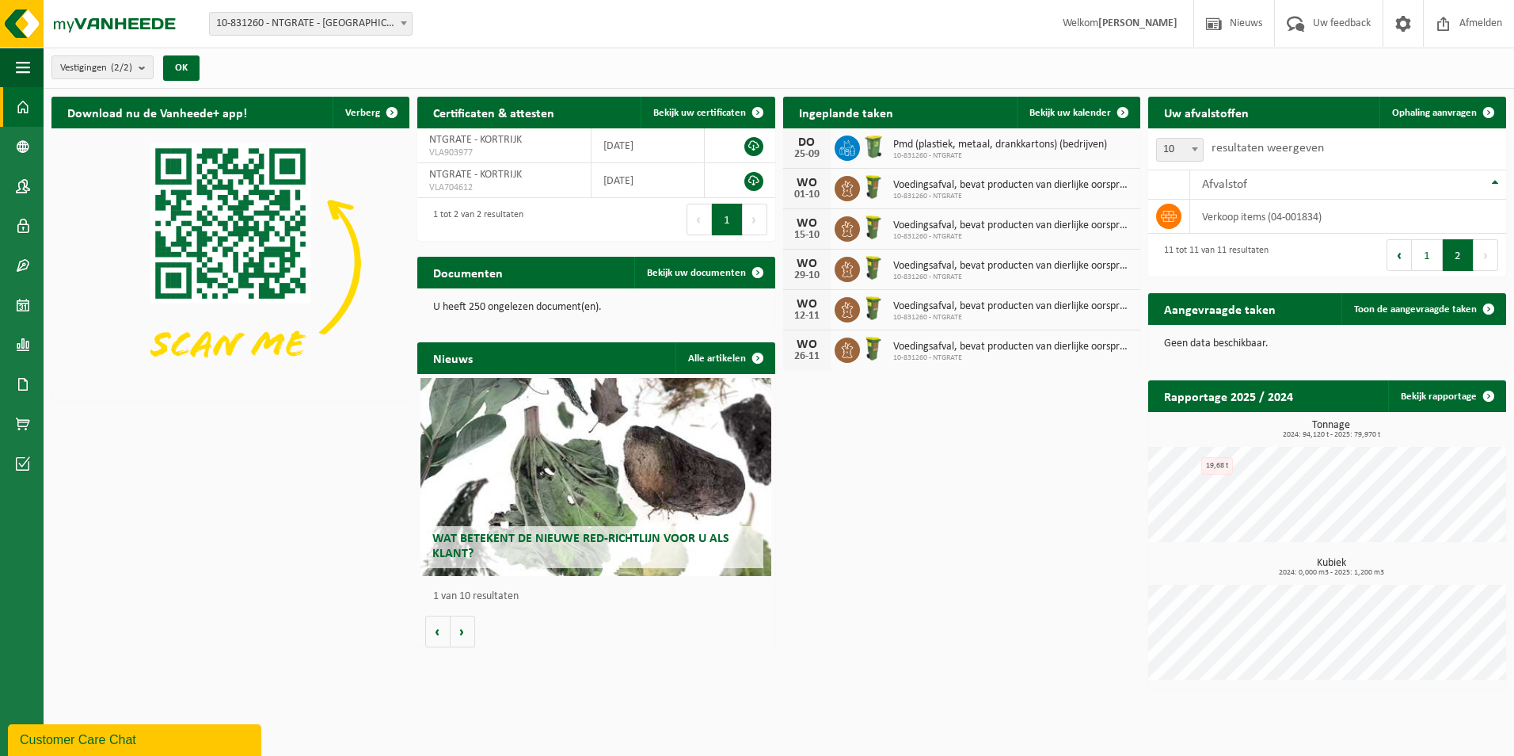
click at [1304, 106] on div "Uw afvalstoffen Ophaling aanvragen" at bounding box center [1327, 113] width 358 height 32
click at [25, 468] on span at bounding box center [23, 464] width 14 height 40
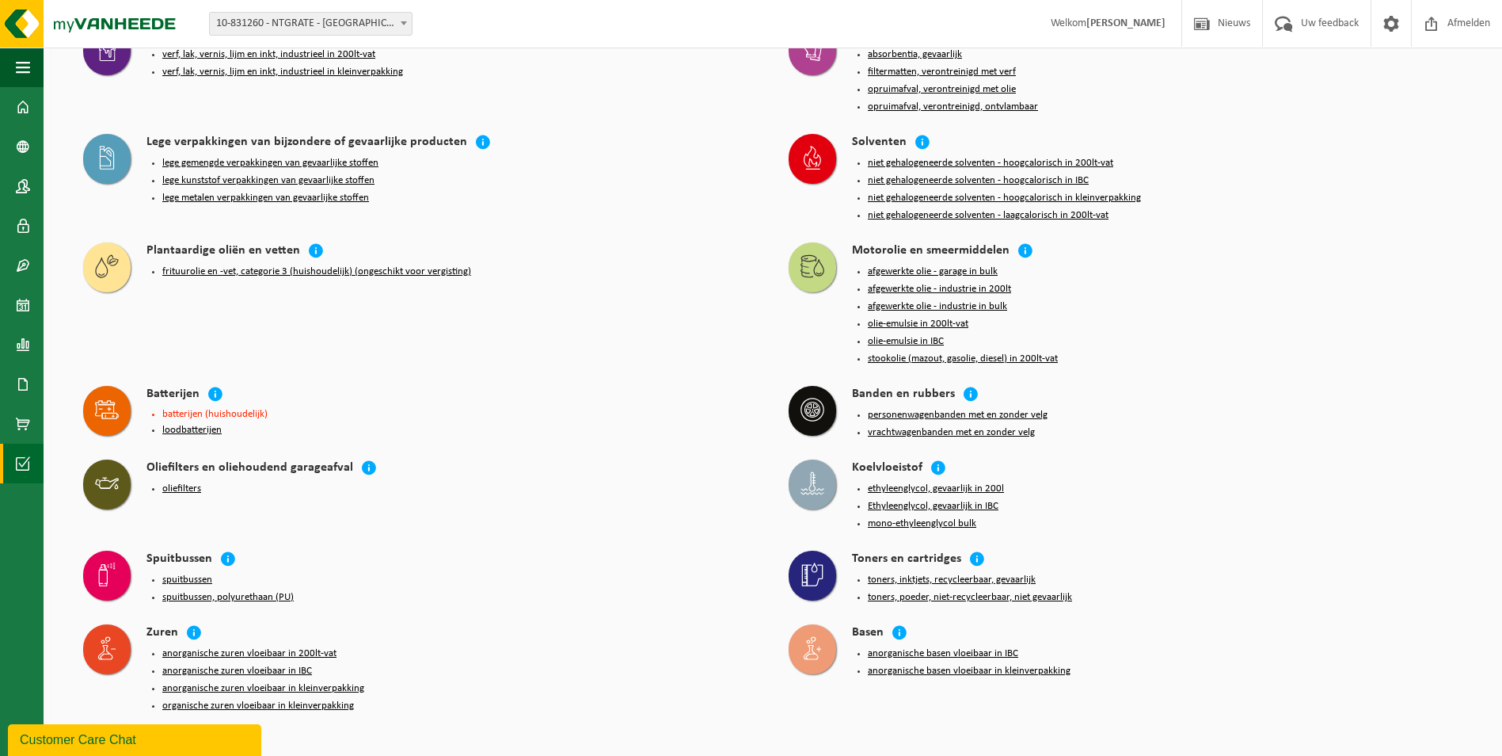
scroll to position [1513, 0]
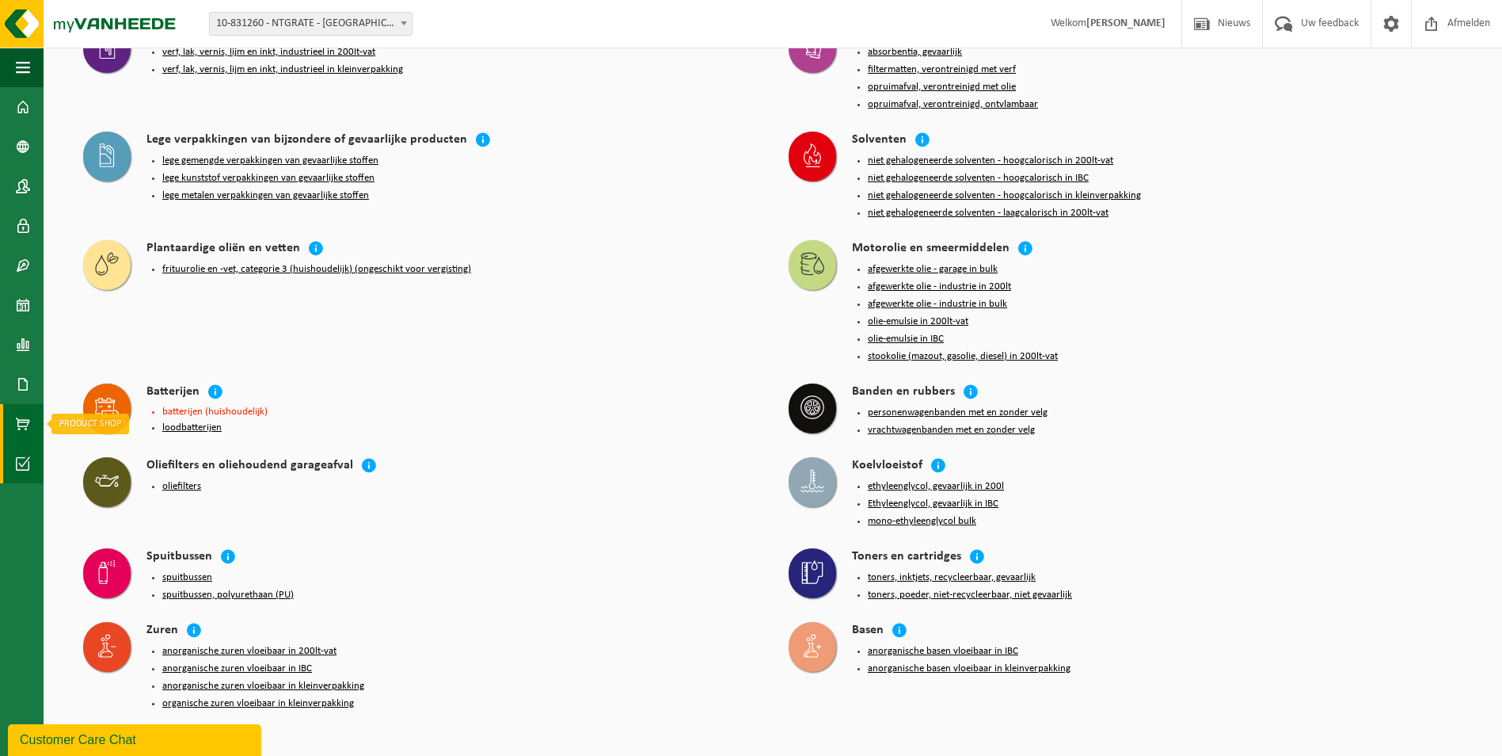
click at [13, 418] on link "Product Shop" at bounding box center [22, 424] width 44 height 40
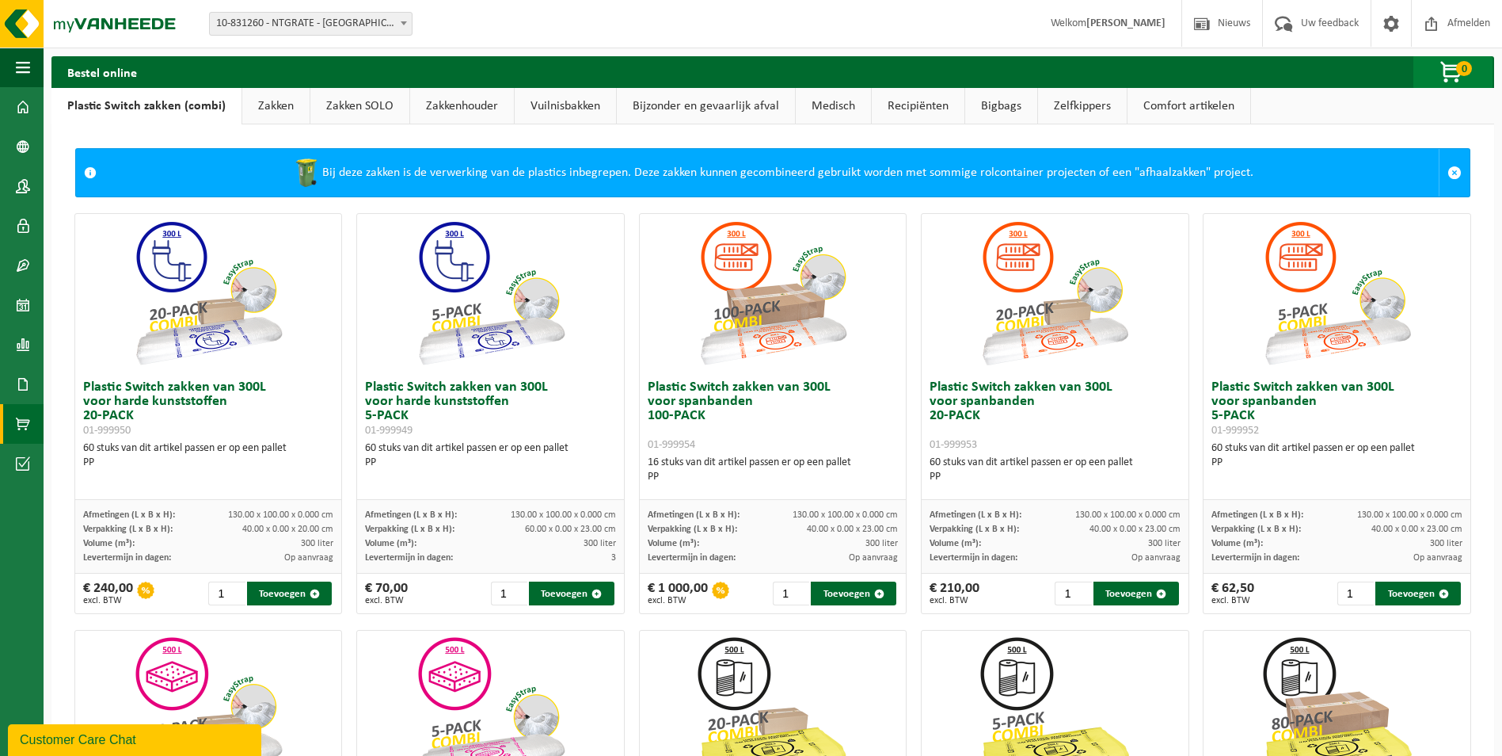
click at [1450, 59] on span "button" at bounding box center [1452, 73] width 79 height 32
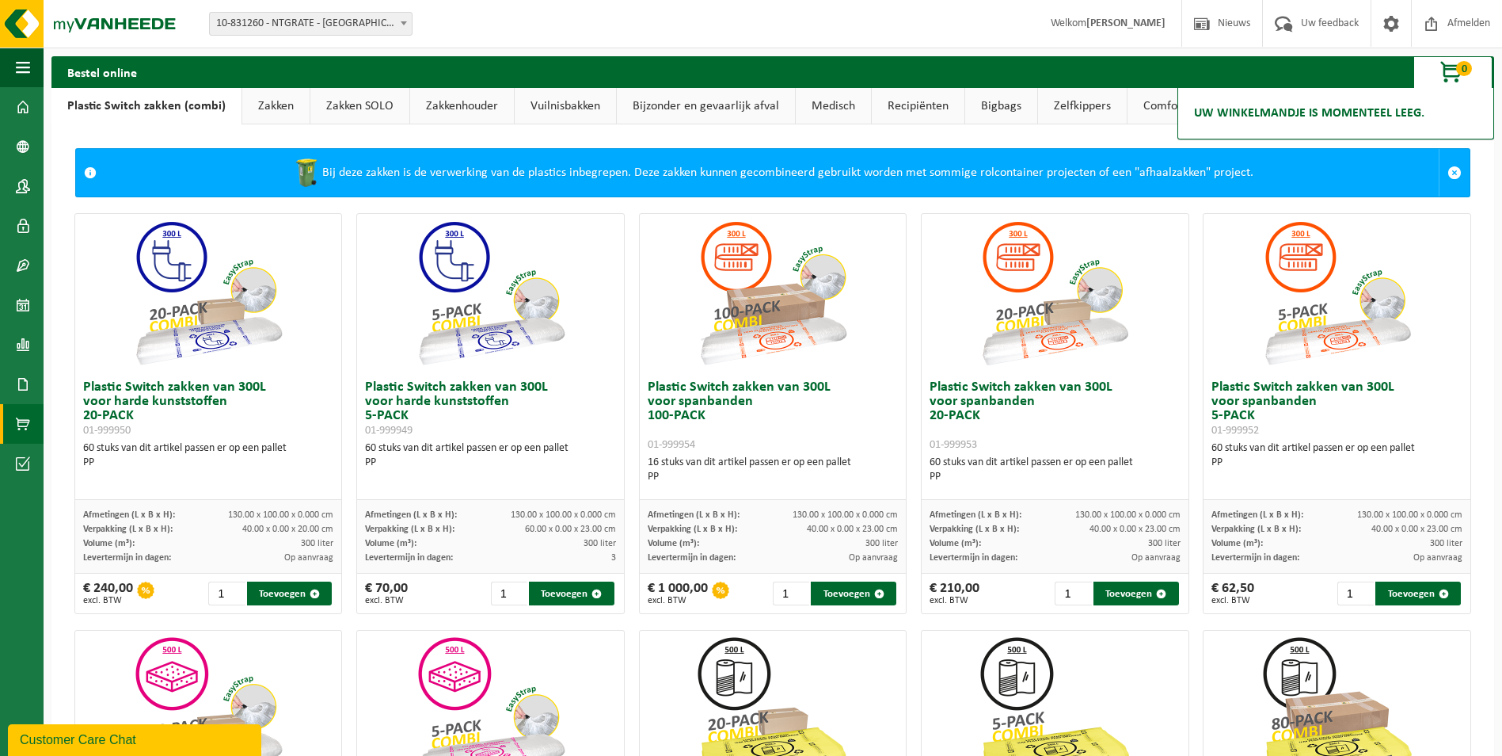
click at [130, 67] on h2 "Bestel online" at bounding box center [101, 71] width 101 height 31
click at [22, 379] on span at bounding box center [23, 384] width 14 height 40
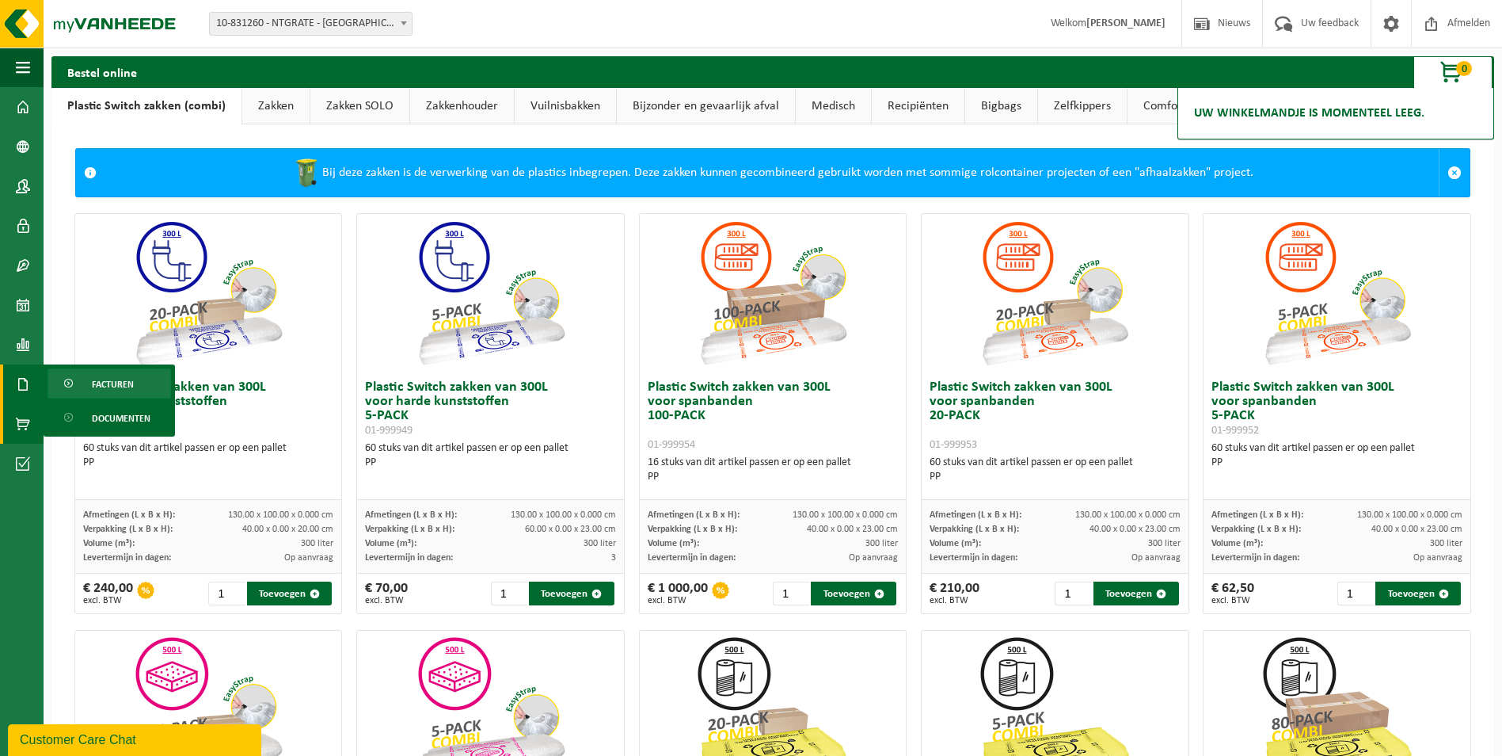
click at [109, 386] on span "Facturen" at bounding box center [113, 384] width 42 height 30
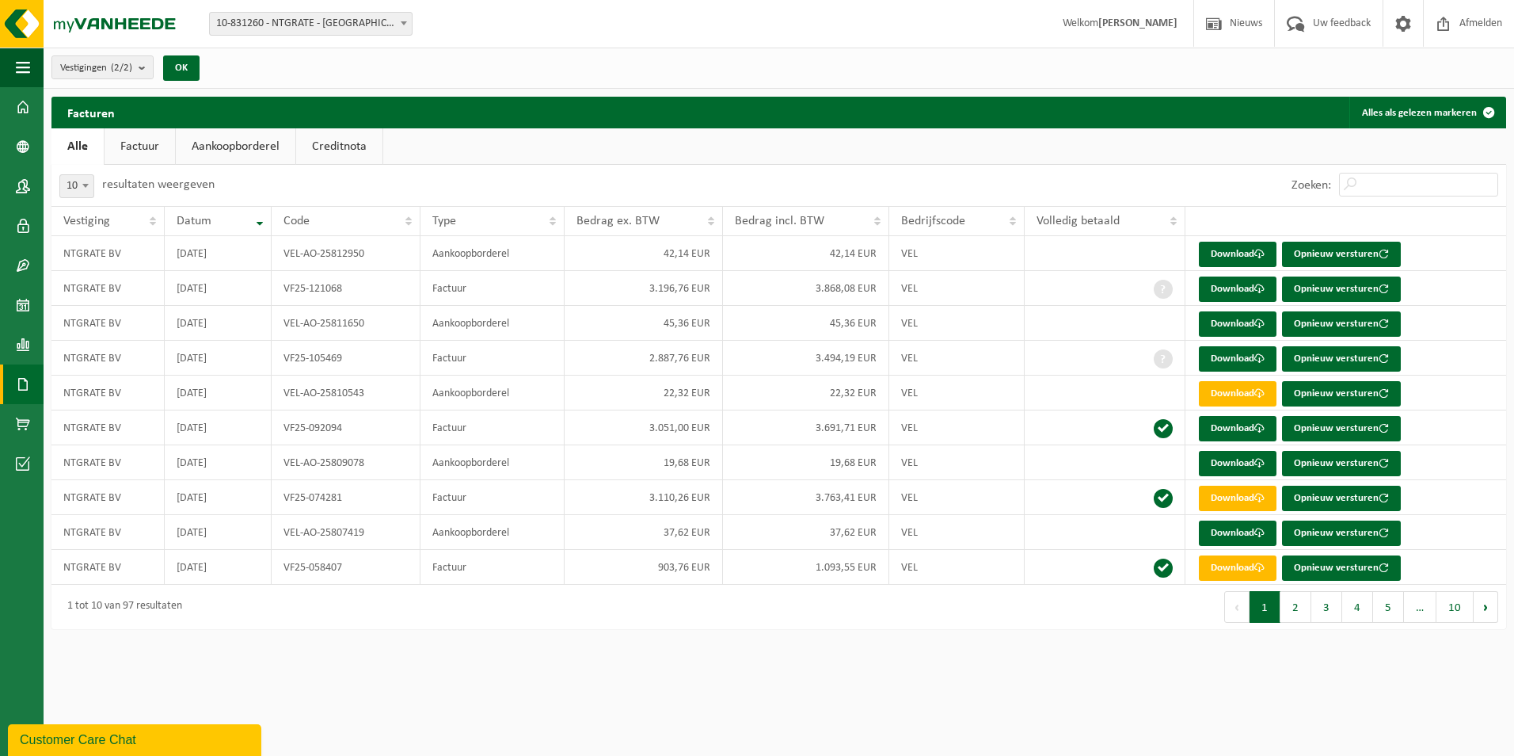
click at [233, 143] on link "Aankoopborderel" at bounding box center [236, 146] width 120 height 36
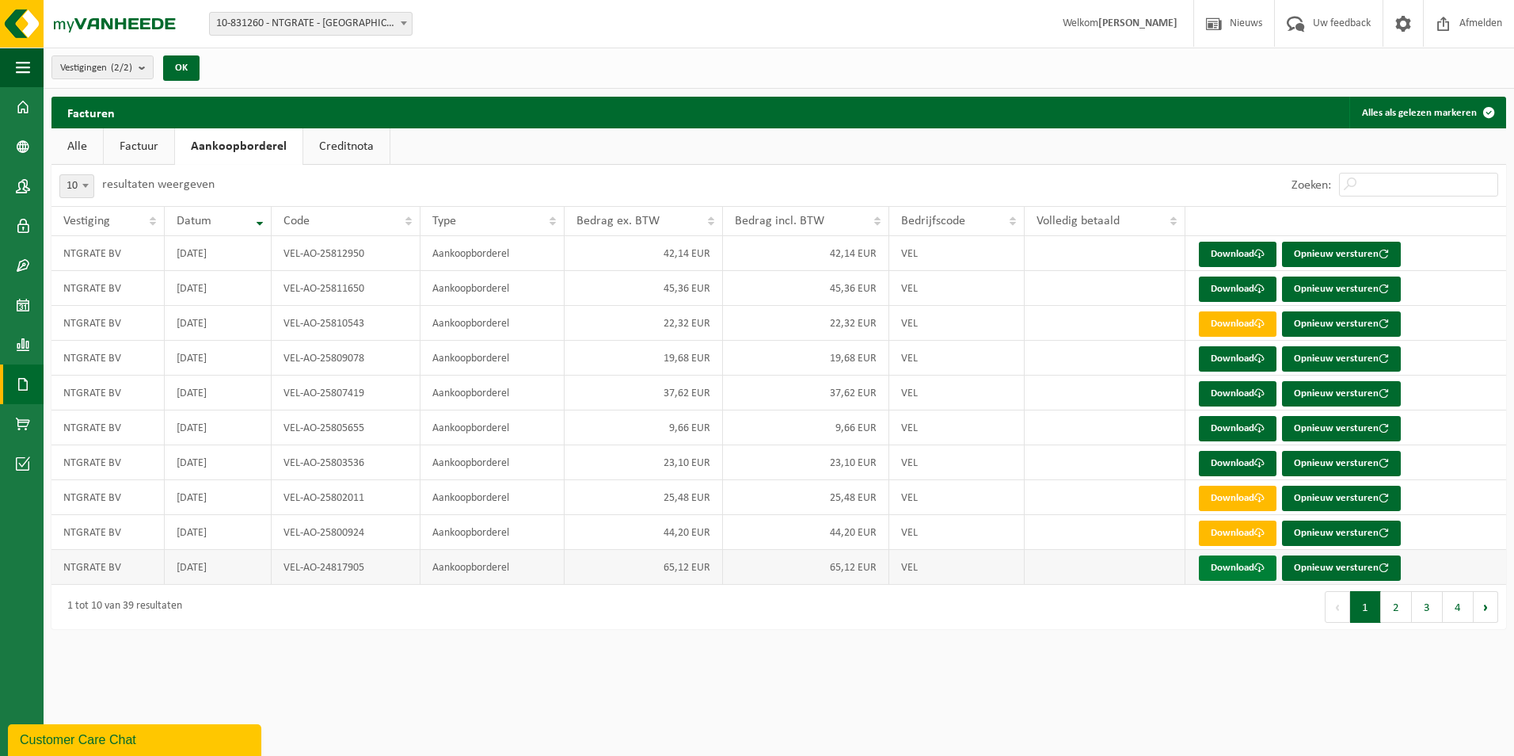
click at [1235, 569] on link "Download" at bounding box center [1238, 567] width 78 height 25
